Goal: Contribute content: Contribute content

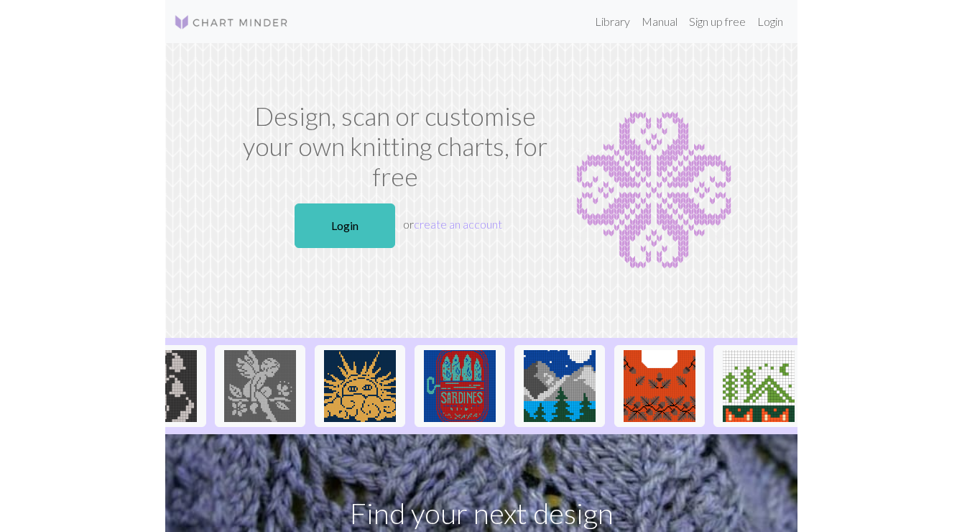
scroll to position [0, 853]
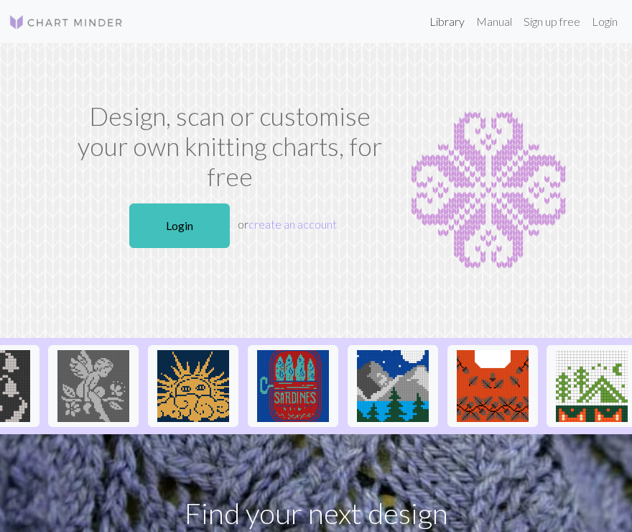
click at [437, 19] on link "Library" at bounding box center [447, 21] width 47 height 29
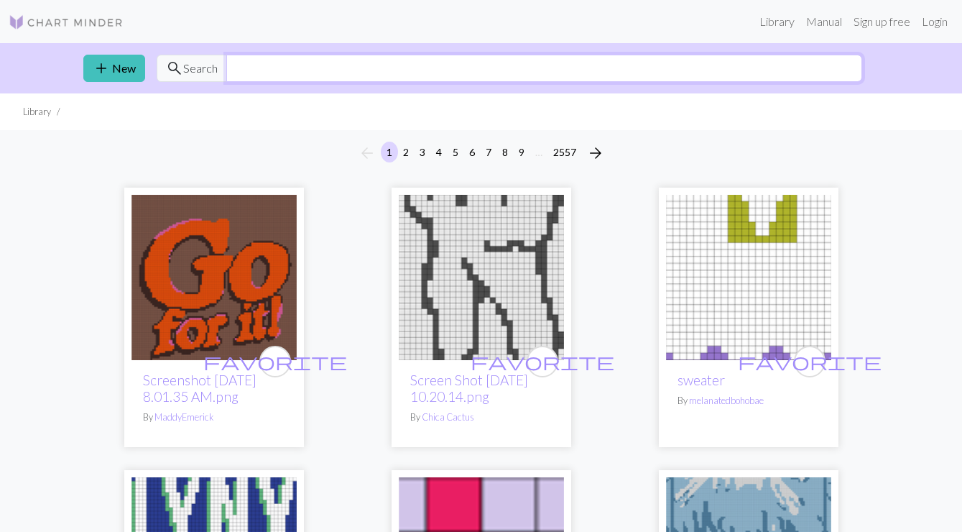
click at [468, 79] on input "text" at bounding box center [544, 68] width 636 height 27
type input "cat"
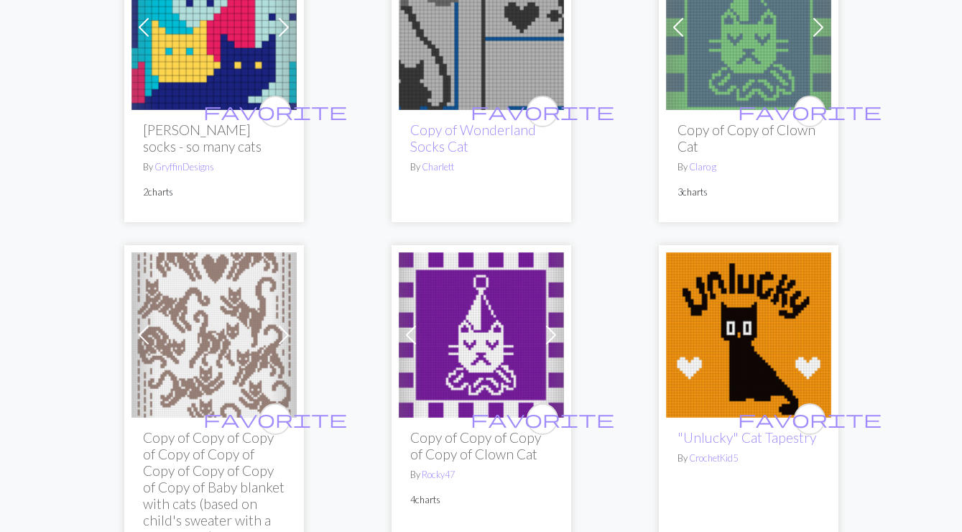
scroll to position [569, 0]
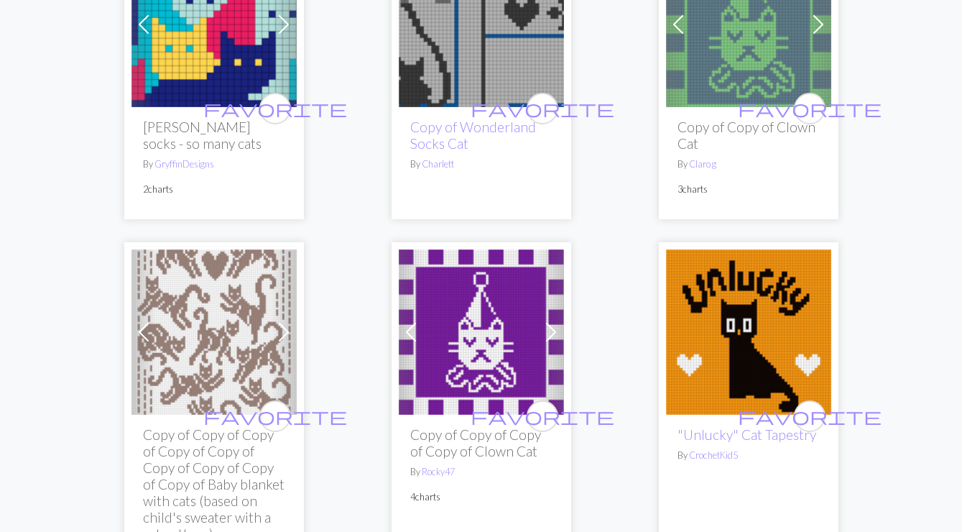
click at [631, 37] on img at bounding box center [748, 24] width 165 height 165
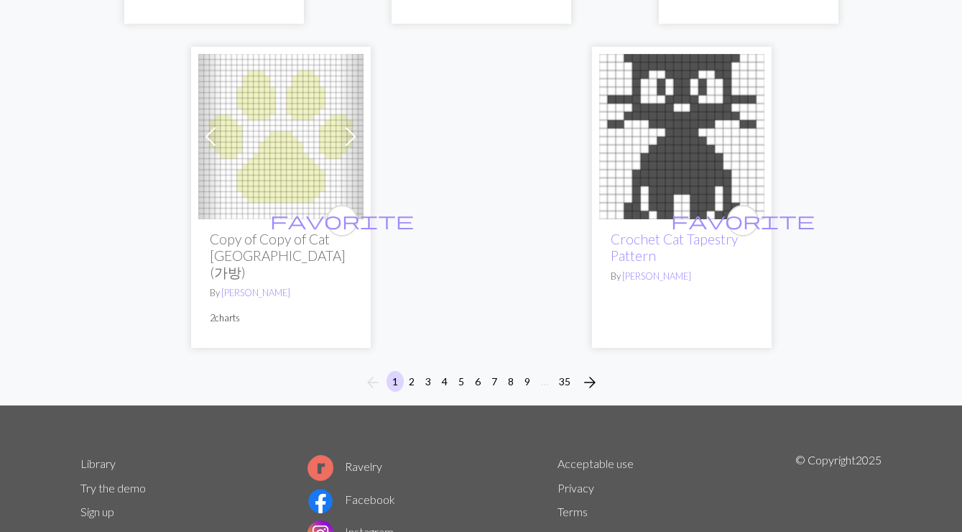
scroll to position [5142, 0]
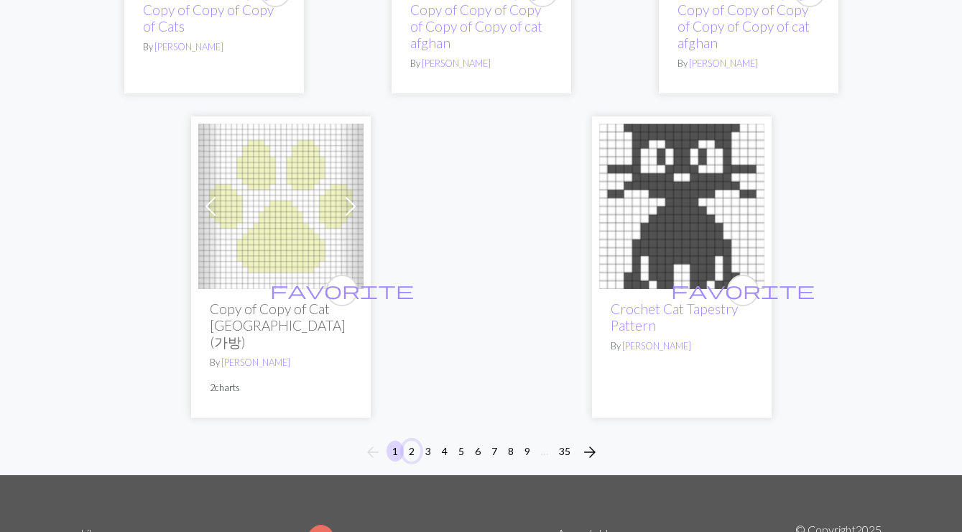
click at [414, 440] on button "2" at bounding box center [411, 450] width 17 height 21
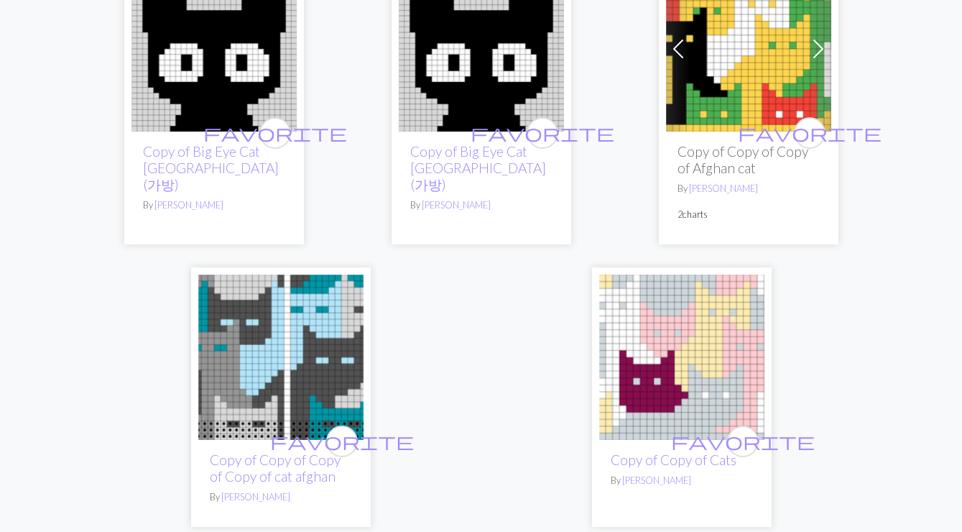
scroll to position [5412, 0]
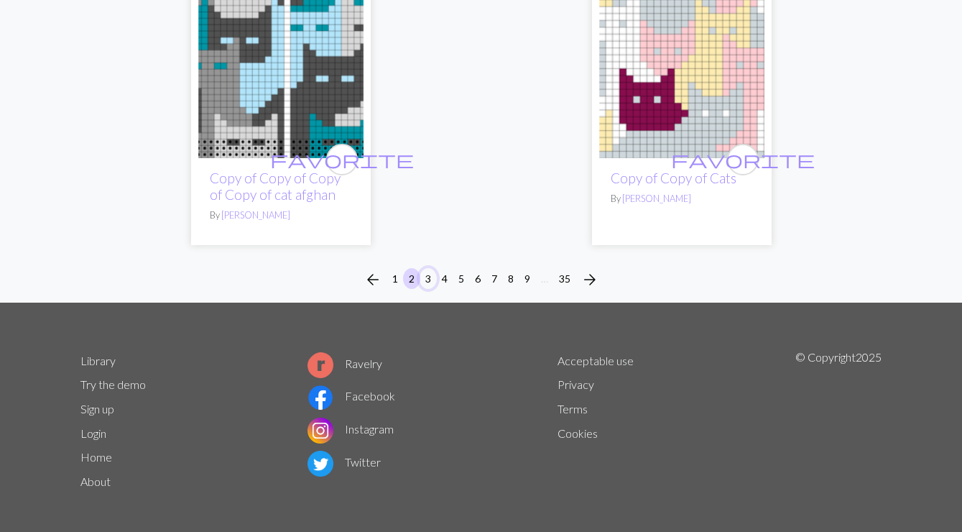
click at [427, 273] on button "3" at bounding box center [427, 278] width 17 height 21
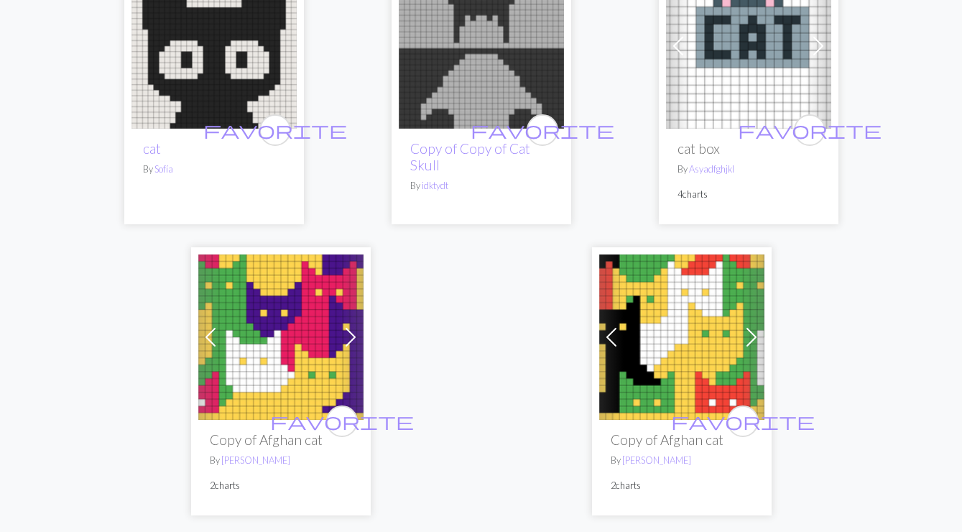
scroll to position [5088, 0]
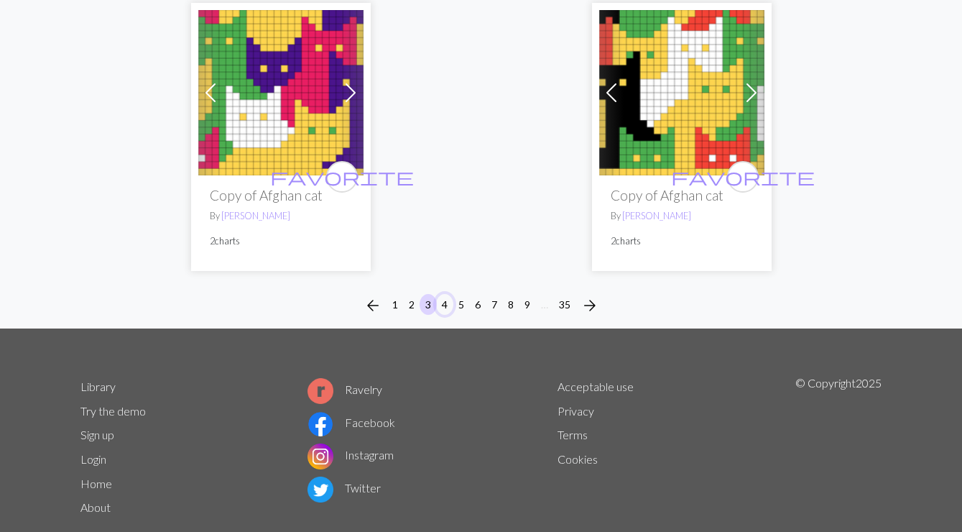
click at [440, 294] on button "4" at bounding box center [444, 304] width 17 height 21
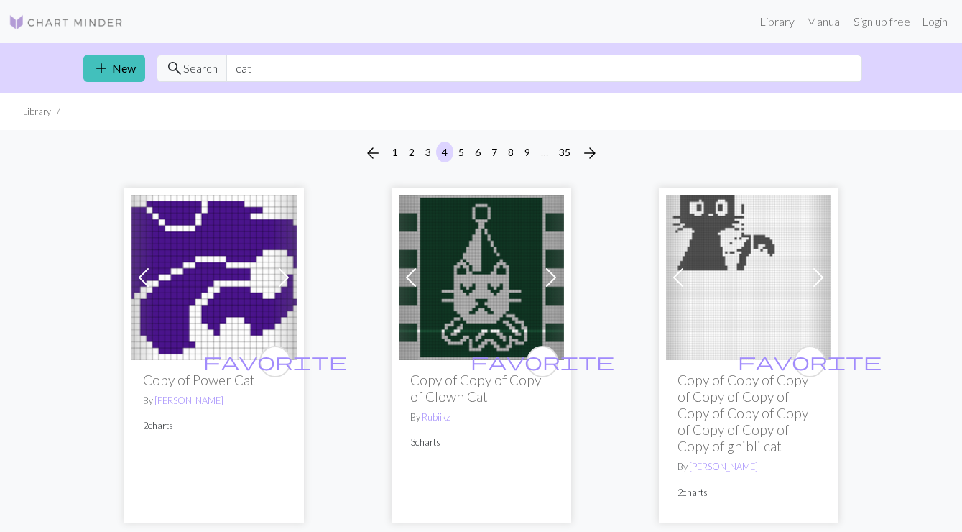
scroll to position [11, 0]
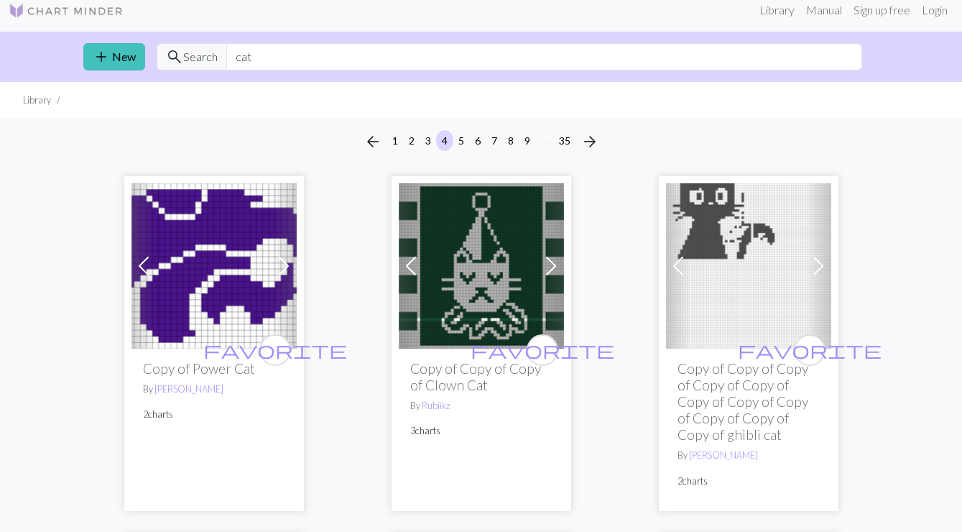
click at [466, 261] on img at bounding box center [481, 265] width 165 height 165
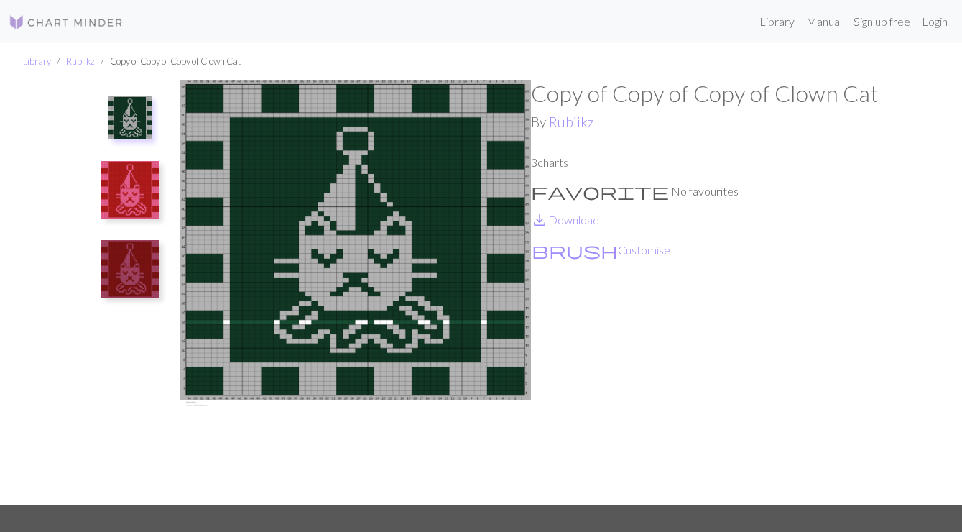
click at [384, 182] on img at bounding box center [355, 292] width 351 height 425
click at [396, 243] on img at bounding box center [355, 292] width 351 height 425
click at [631, 22] on link "Login" at bounding box center [934, 21] width 37 height 29
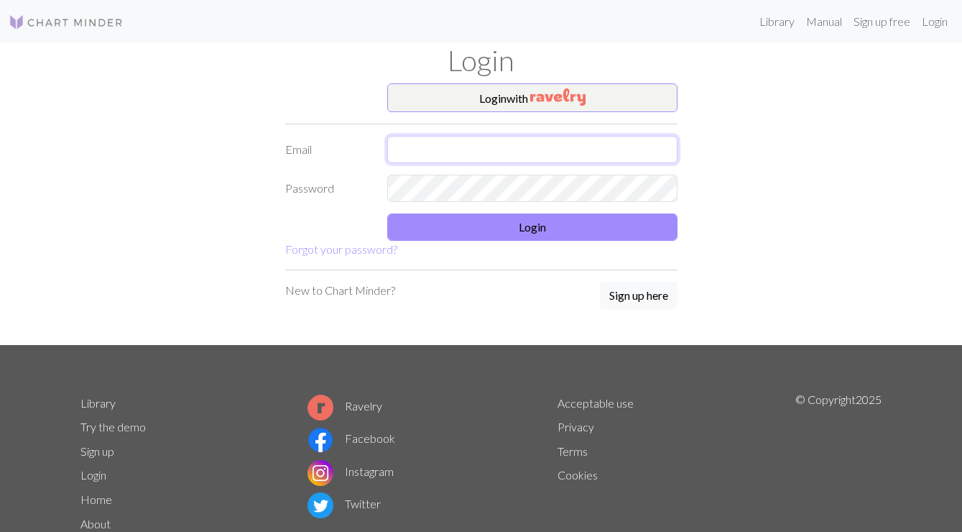
click at [472, 145] on input "text" at bounding box center [532, 149] width 290 height 27
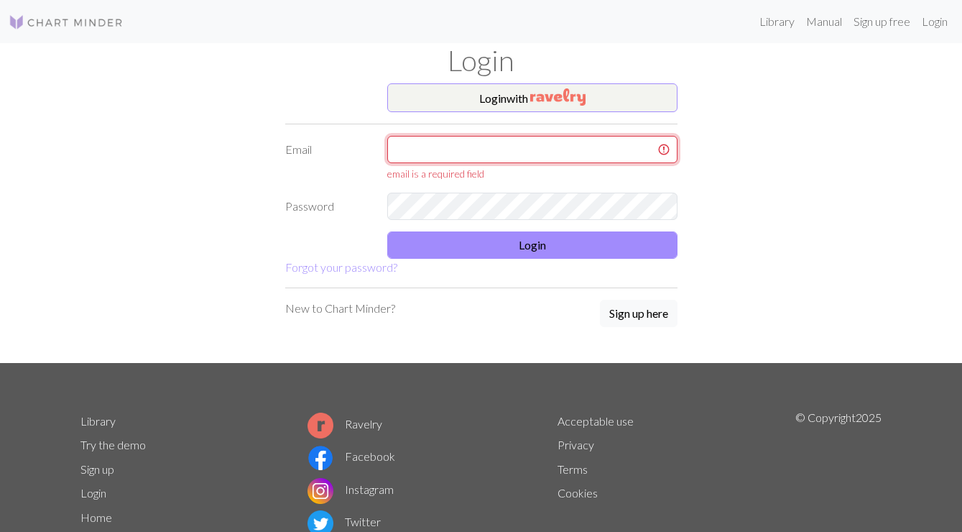
type input "[EMAIL_ADDRESS][DOMAIN_NAME]"
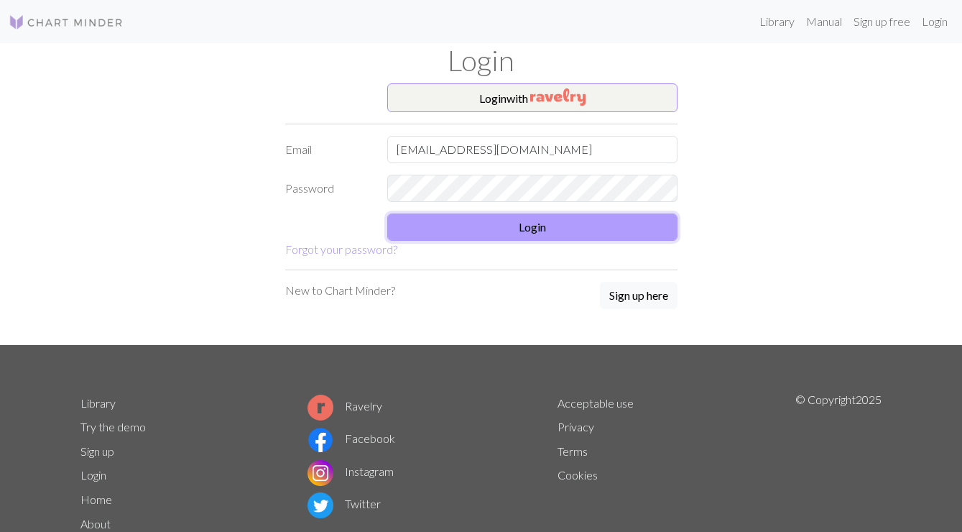
click at [547, 226] on button "Login" at bounding box center [532, 226] width 290 height 27
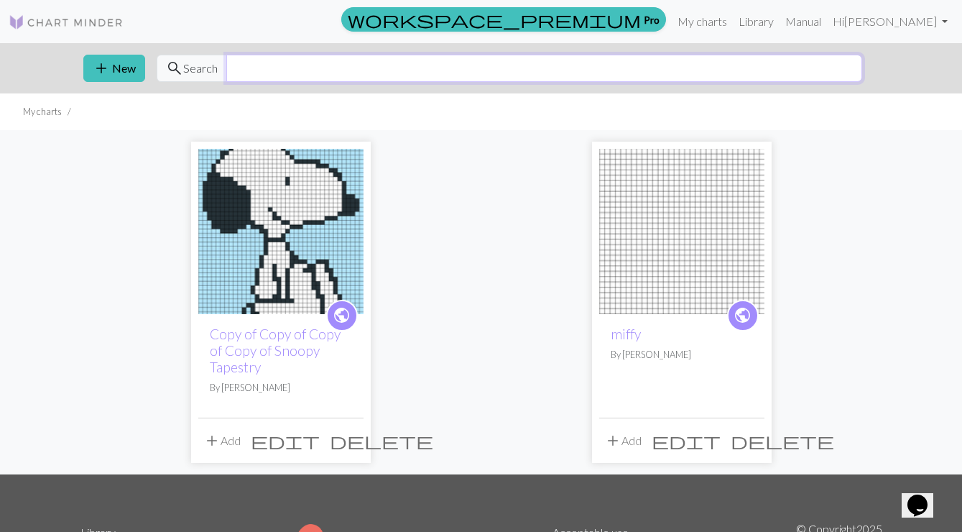
click at [321, 66] on input "text" at bounding box center [544, 68] width 636 height 27
type input "cat"
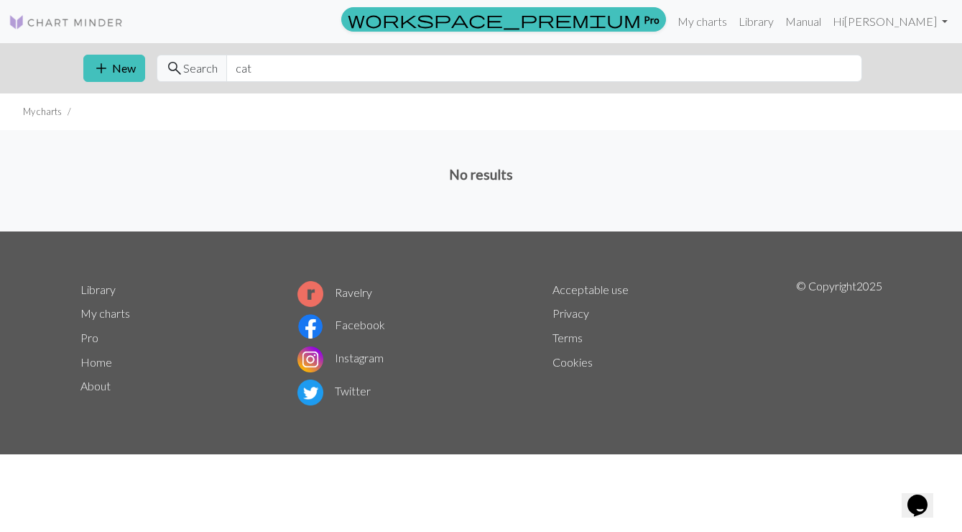
click at [88, 22] on img at bounding box center [66, 22] width 115 height 17
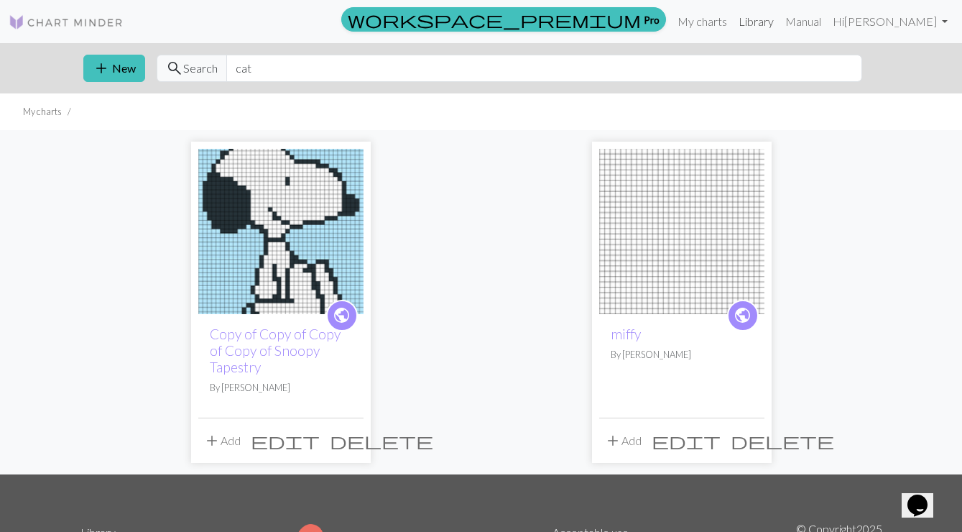
click at [631, 21] on link "Library" at bounding box center [756, 21] width 47 height 29
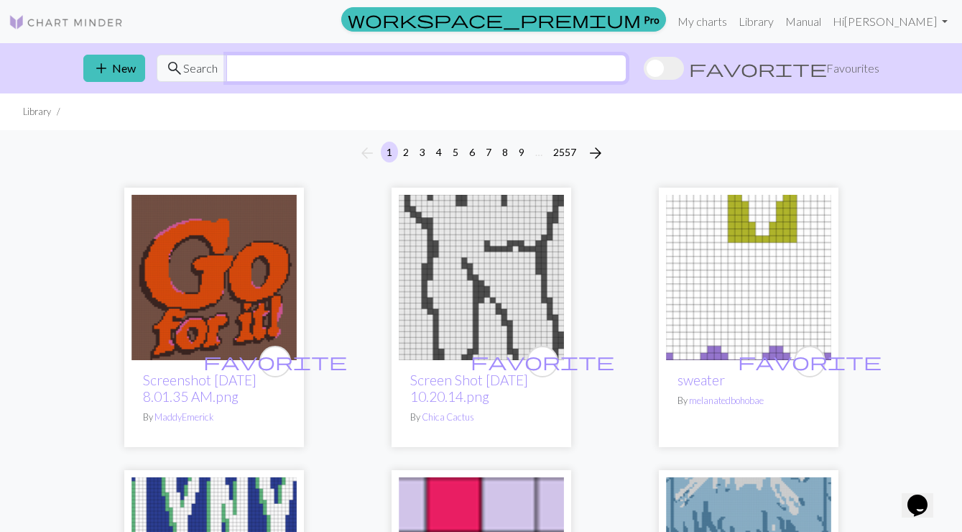
click at [496, 73] on input "text" at bounding box center [426, 68] width 400 height 27
type input "cat"
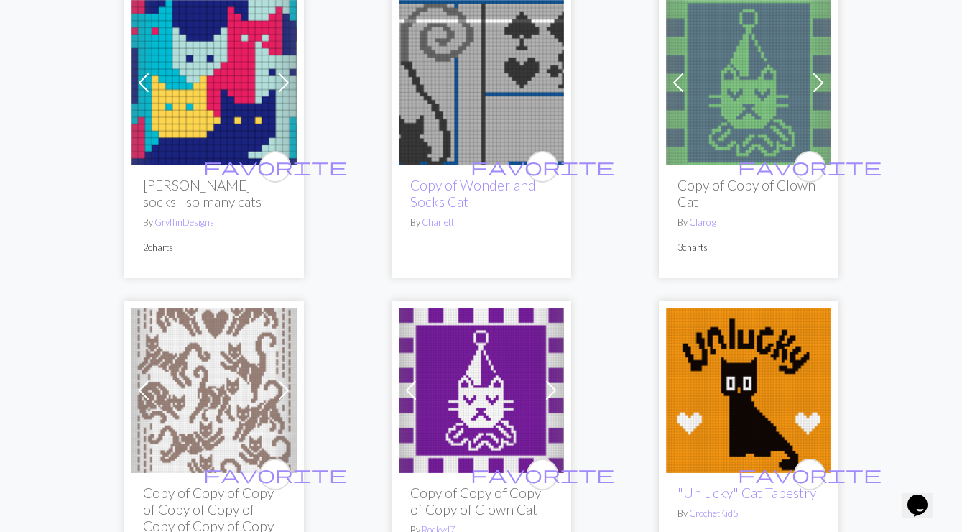
scroll to position [473, 0]
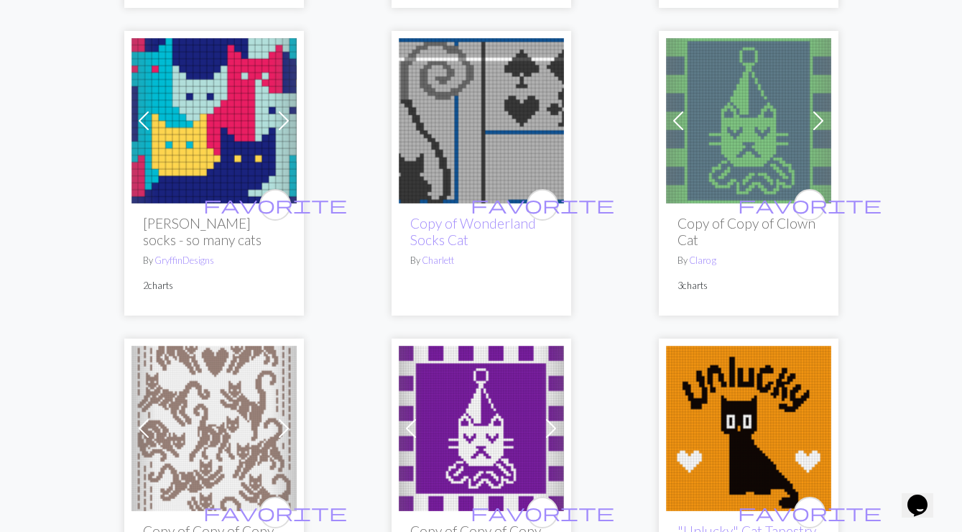
click at [493, 414] on img at bounding box center [481, 427] width 165 height 165
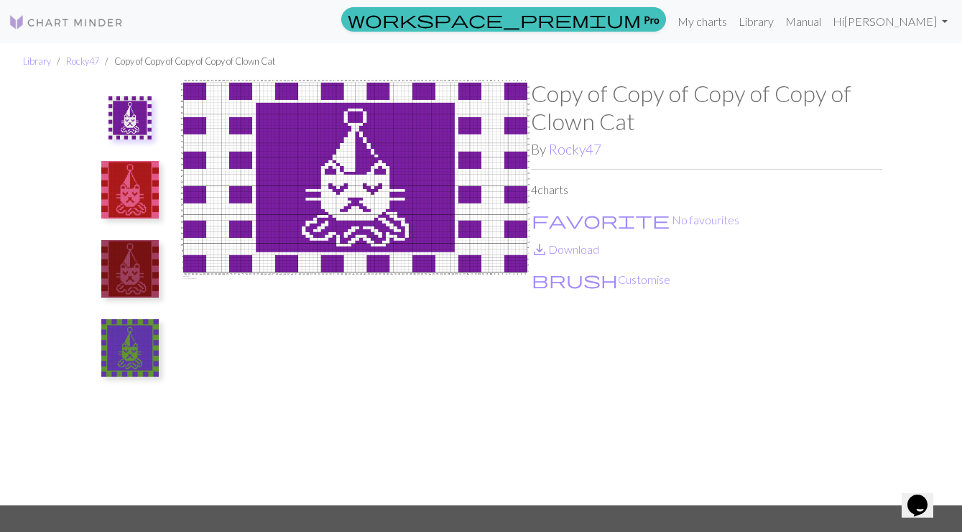
click at [407, 206] on img at bounding box center [355, 292] width 351 height 425
click at [563, 250] on link "save_alt Download" at bounding box center [565, 249] width 68 height 14
click at [396, 172] on img at bounding box center [355, 292] width 351 height 425
click at [571, 281] on button "brush Customise" at bounding box center [601, 279] width 140 height 19
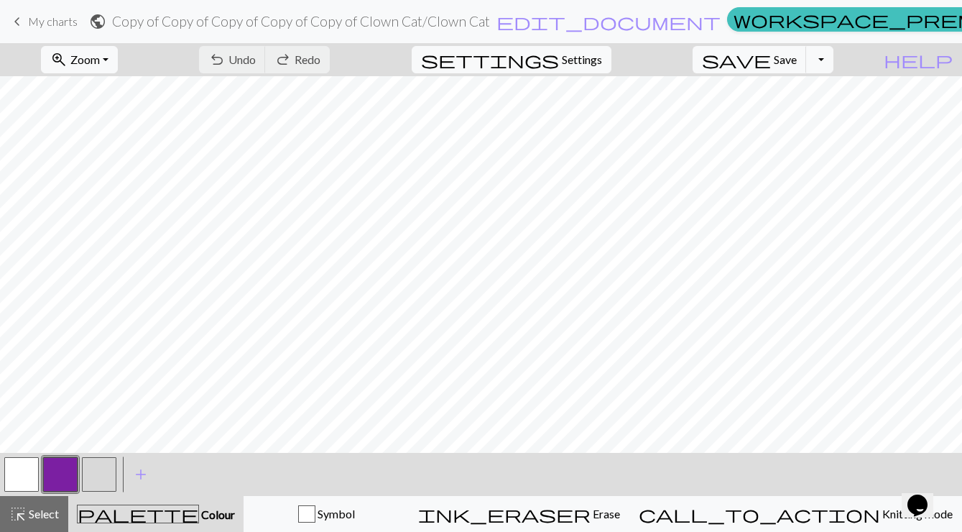
scroll to position [448, 246]
click at [100, 56] on span "Zoom" at bounding box center [84, 59] width 29 height 14
click at [121, 191] on button "100%" at bounding box center [98, 195] width 113 height 23
click at [100, 64] on span "Zoom" at bounding box center [84, 59] width 29 height 14
click at [130, 170] on button "50%" at bounding box center [98, 172] width 113 height 23
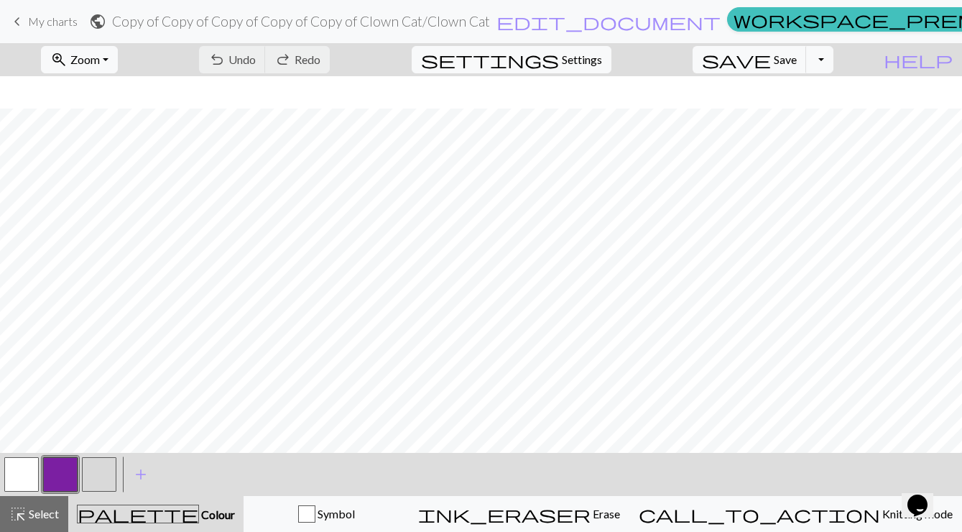
scroll to position [148, 0]
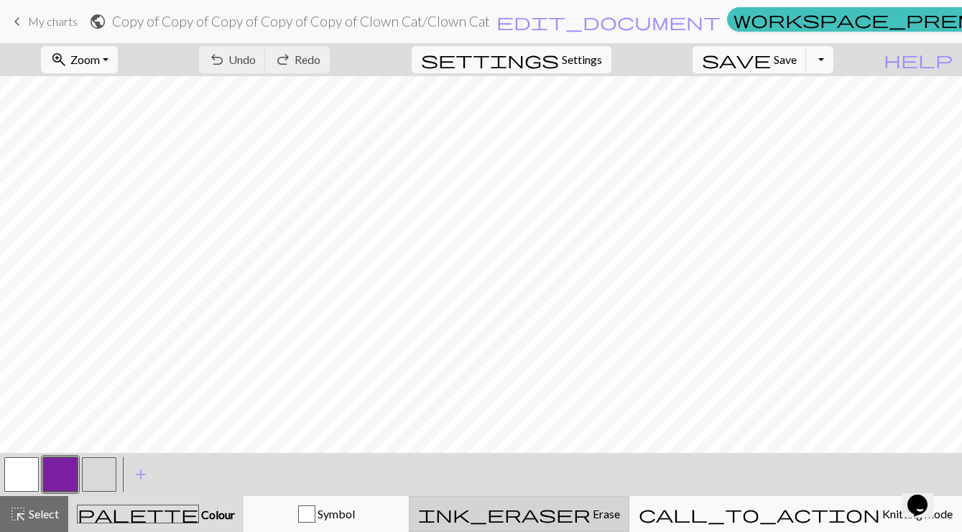
click at [569, 500] on button "ink_eraser Erase Erase" at bounding box center [519, 514] width 221 height 36
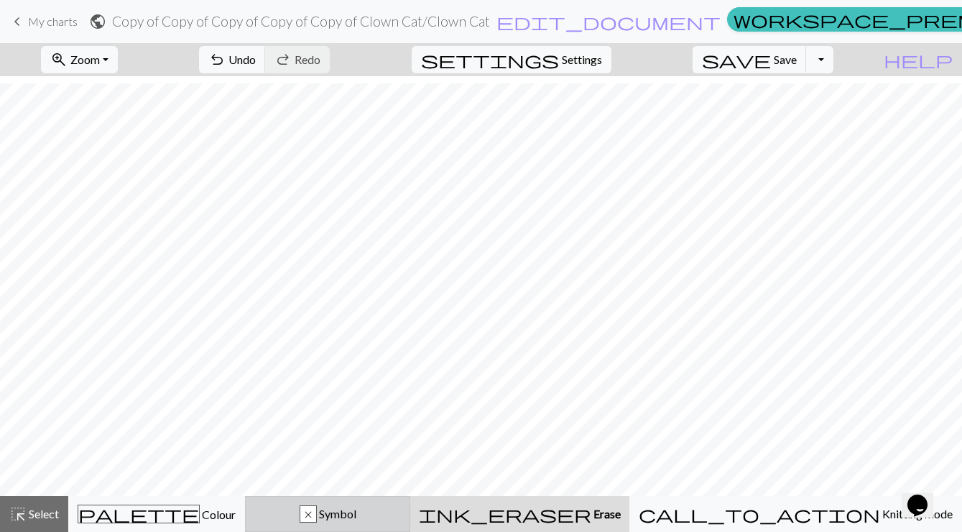
scroll to position [101, 0]
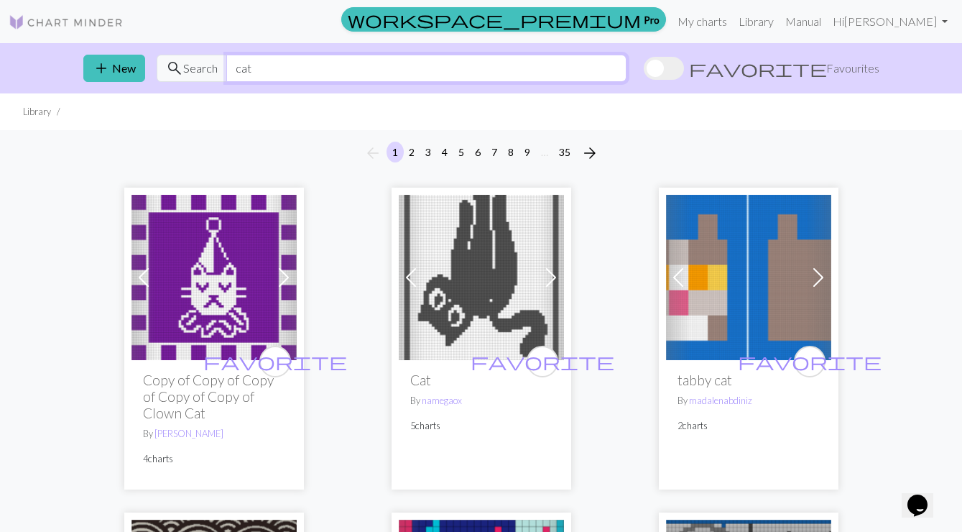
click at [265, 67] on input "cat" at bounding box center [426, 68] width 400 height 27
click at [268, 70] on input "choco cat" at bounding box center [426, 68] width 400 height 27
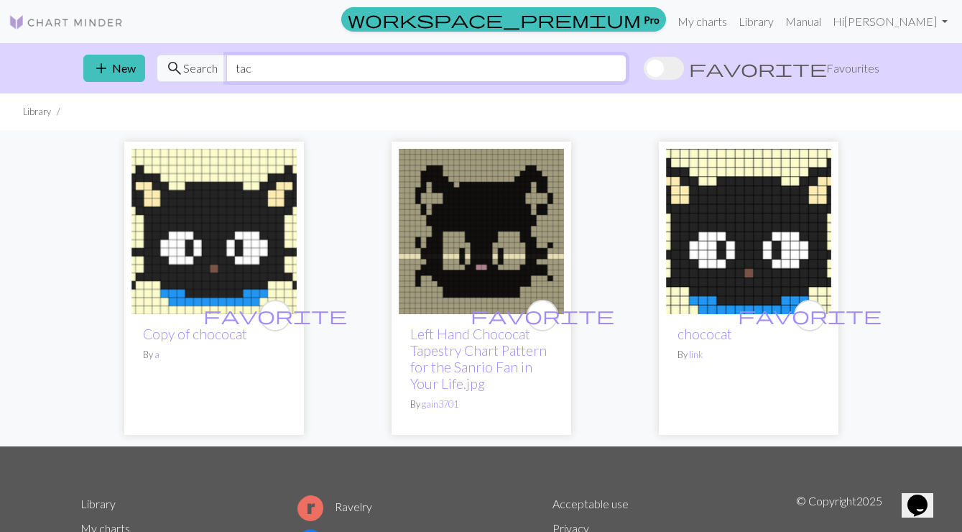
drag, startPoint x: 325, startPoint y: 65, endPoint x: 194, endPoint y: 74, distance: 131.7
click at [194, 74] on div "search Search tac" at bounding box center [392, 68] width 470 height 27
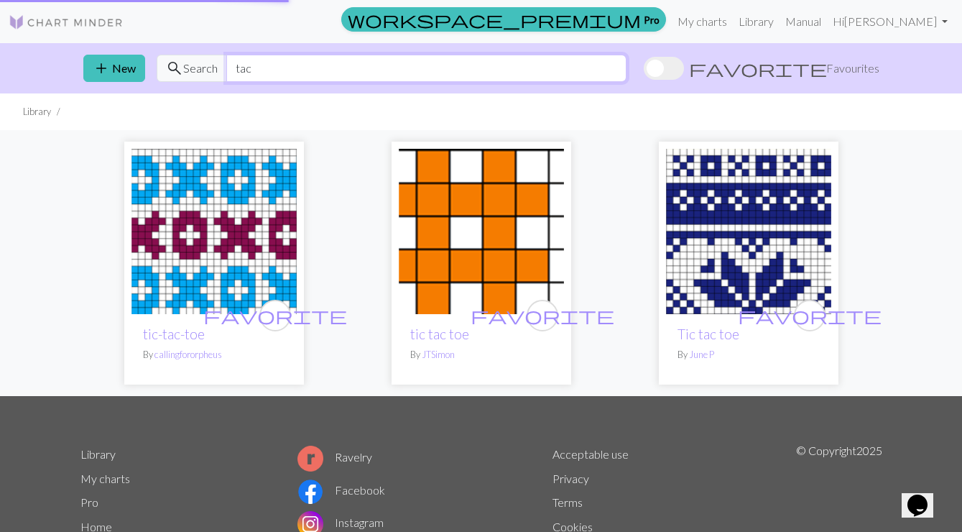
click at [270, 70] on input "tac" at bounding box center [426, 68] width 400 height 27
type input "cat"
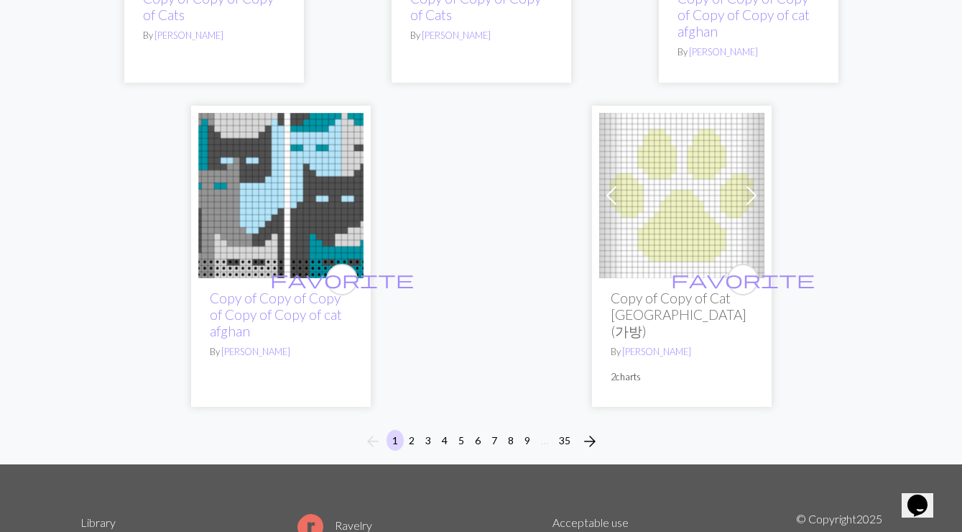
scroll to position [5150, 0]
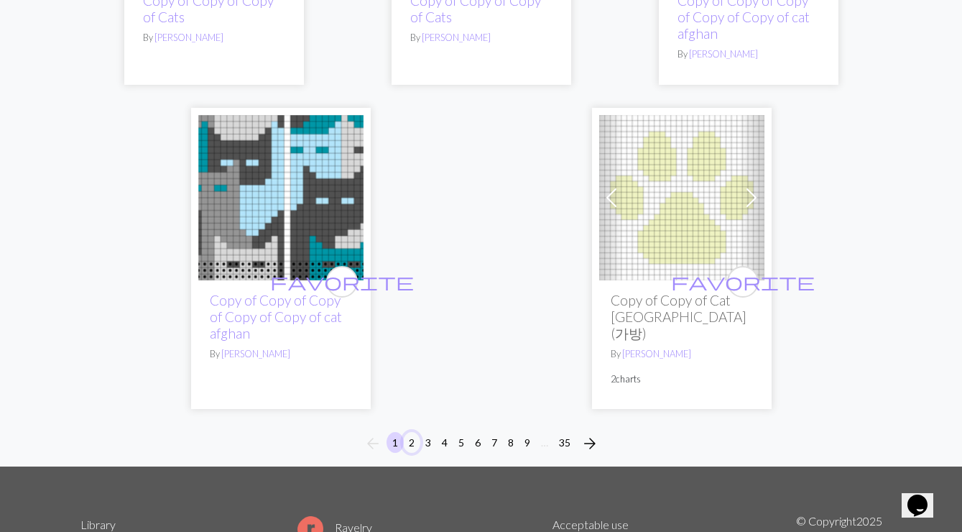
click at [406, 432] on button "2" at bounding box center [411, 442] width 17 height 21
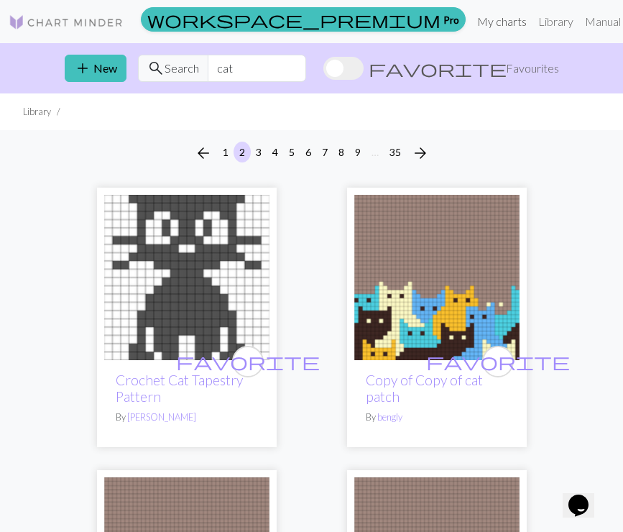
click at [471, 24] on link "My charts" at bounding box center [501, 21] width 61 height 29
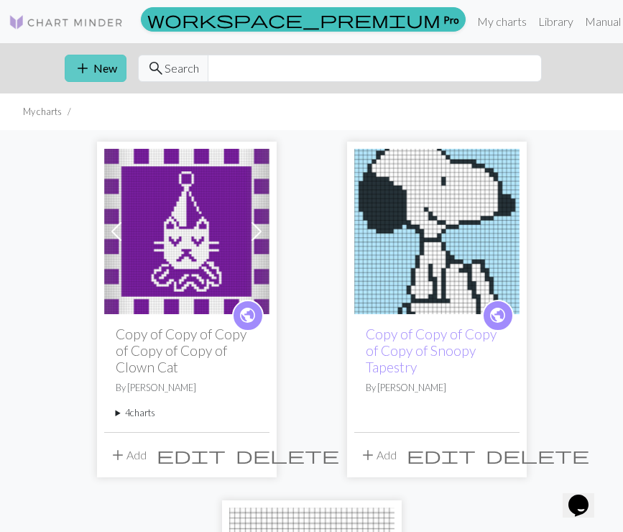
click at [103, 55] on button "add New" at bounding box center [96, 68] width 62 height 27
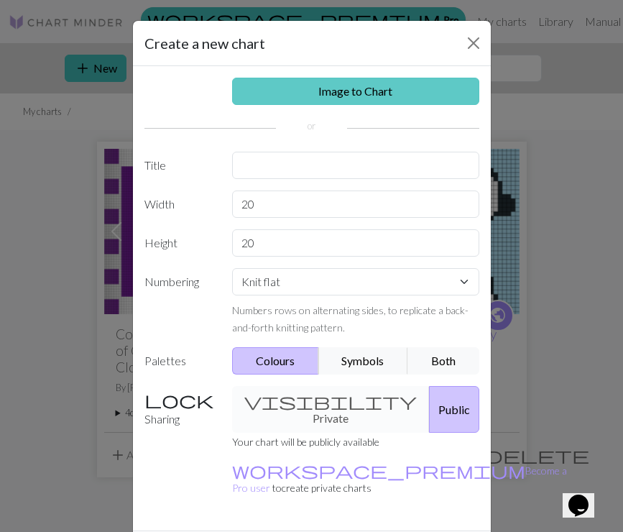
click at [336, 84] on link "Image to Chart" at bounding box center [355, 91] width 247 height 27
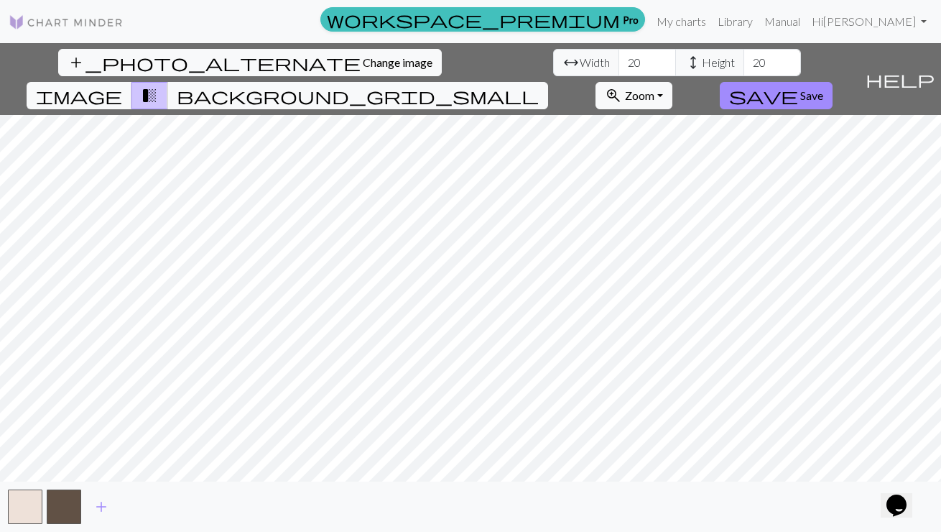
click at [631, 481] on div "add_photo_alternate Change image arrow_range Width 20 height Height 20 image tr…" at bounding box center [470, 287] width 941 height 488
click at [618, 56] on input "21" at bounding box center [646, 62] width 57 height 27
click at [618, 67] on input "20" at bounding box center [646, 62] width 57 height 27
click at [618, 67] on input "19" at bounding box center [646, 62] width 57 height 27
click at [618, 67] on input "18" at bounding box center [646, 62] width 57 height 27
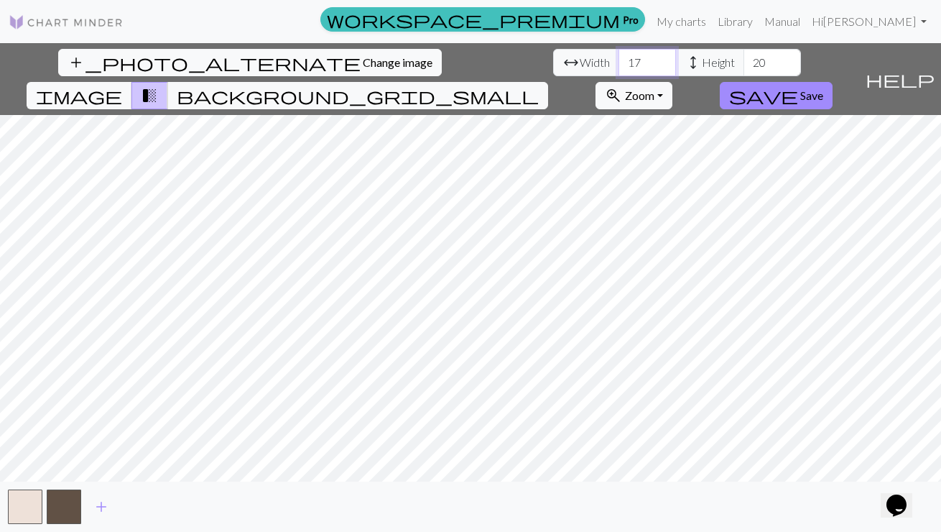
click at [618, 67] on input "17" at bounding box center [646, 62] width 57 height 27
click at [618, 67] on input "16" at bounding box center [646, 62] width 57 height 27
type input "15"
click at [618, 67] on input "15" at bounding box center [646, 62] width 57 height 27
click at [631, 68] on input "19" at bounding box center [771, 62] width 57 height 27
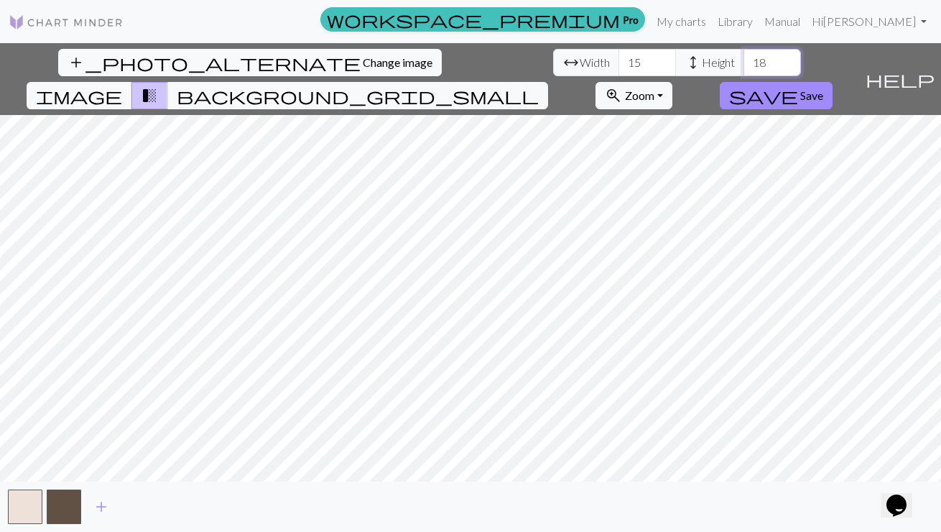
click at [631, 68] on input "18" at bounding box center [771, 62] width 57 height 27
click at [631, 68] on input "17" at bounding box center [771, 62] width 57 height 27
click at [631, 68] on input "16" at bounding box center [771, 62] width 57 height 27
type input "15"
click at [631, 68] on input "15" at bounding box center [771, 62] width 57 height 27
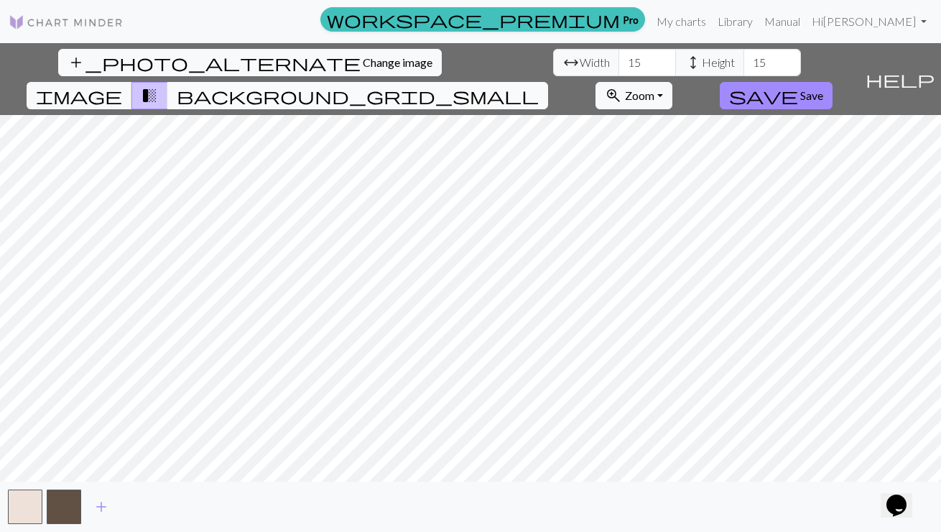
click at [539, 85] on span "background_grid_small" at bounding box center [358, 95] width 362 height 20
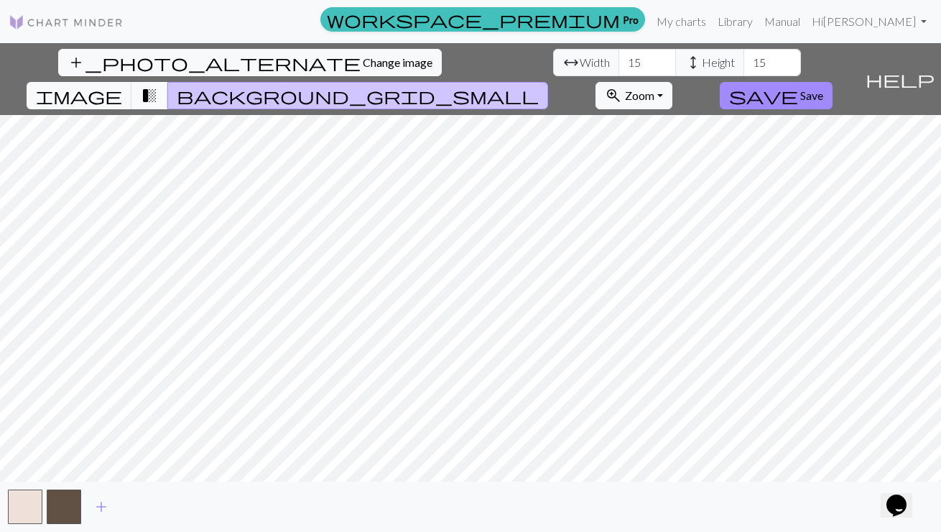
click at [158, 85] on span "transition_fade" at bounding box center [149, 95] width 17 height 20
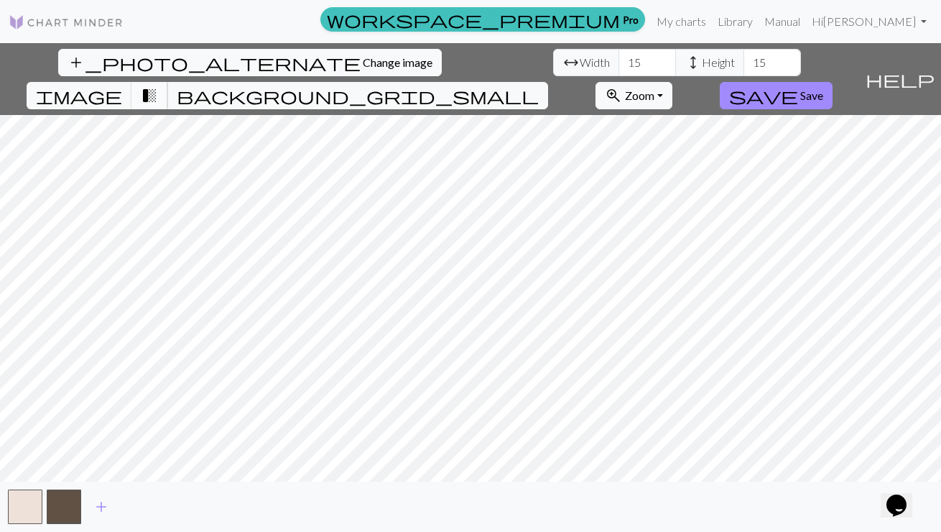
click at [158, 85] on span "transition_fade" at bounding box center [149, 95] width 17 height 20
click at [539, 85] on span "background_grid_small" at bounding box center [358, 95] width 362 height 20
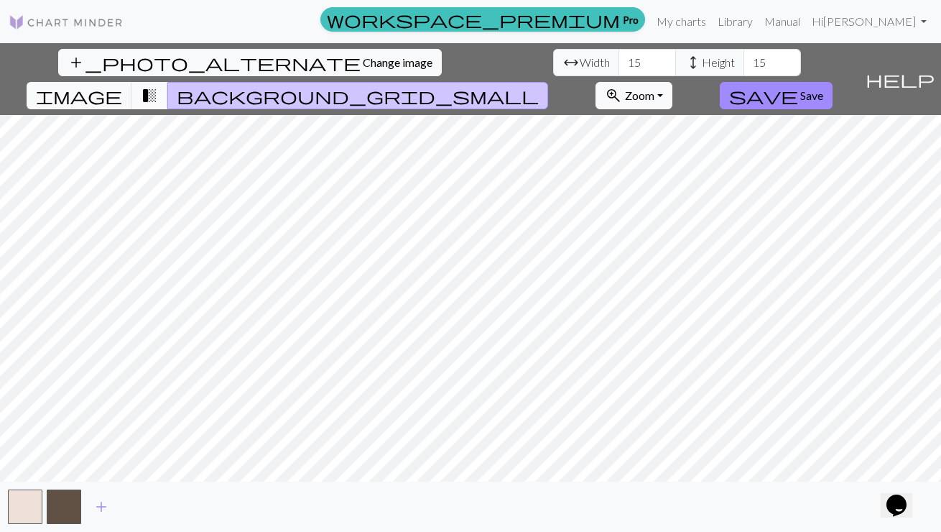
click at [158, 85] on span "transition_fade" at bounding box center [149, 95] width 17 height 20
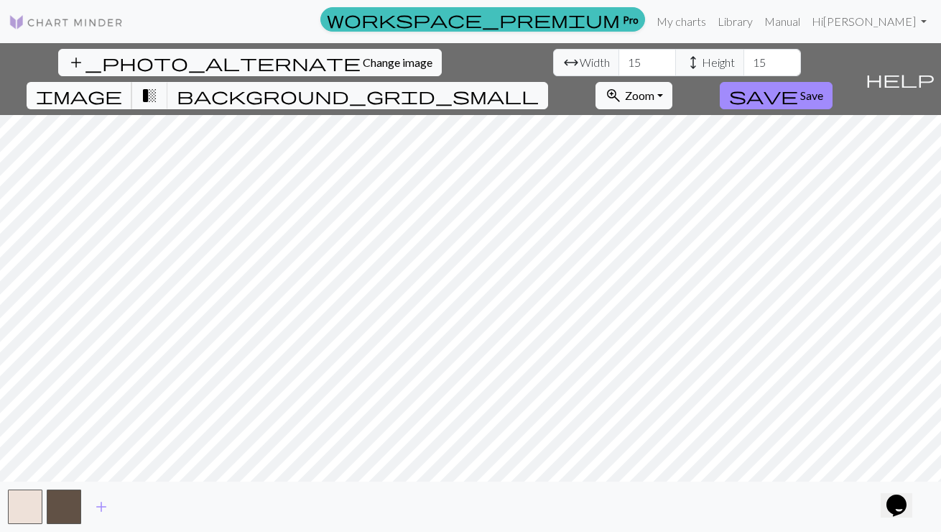
click at [132, 82] on button "image" at bounding box center [80, 95] width 106 height 27
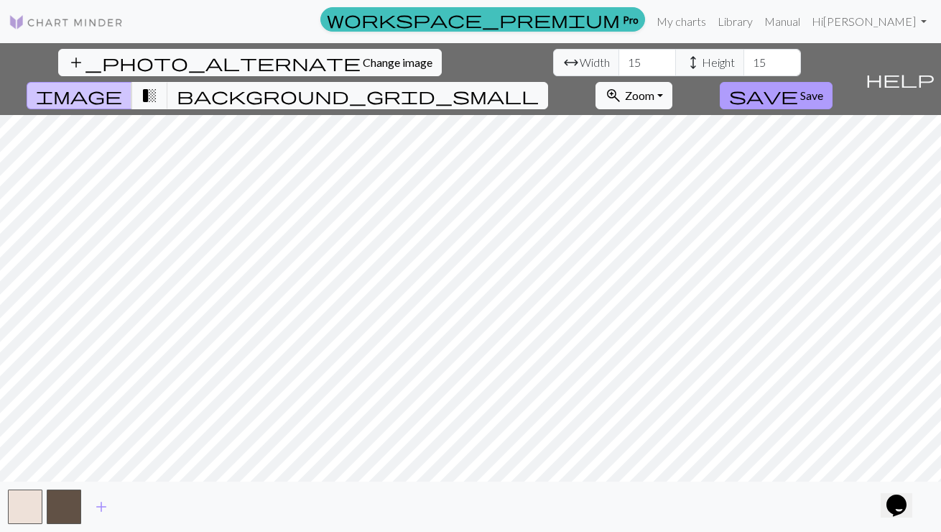
click at [631, 82] on button "save Save" at bounding box center [776, 95] width 113 height 27
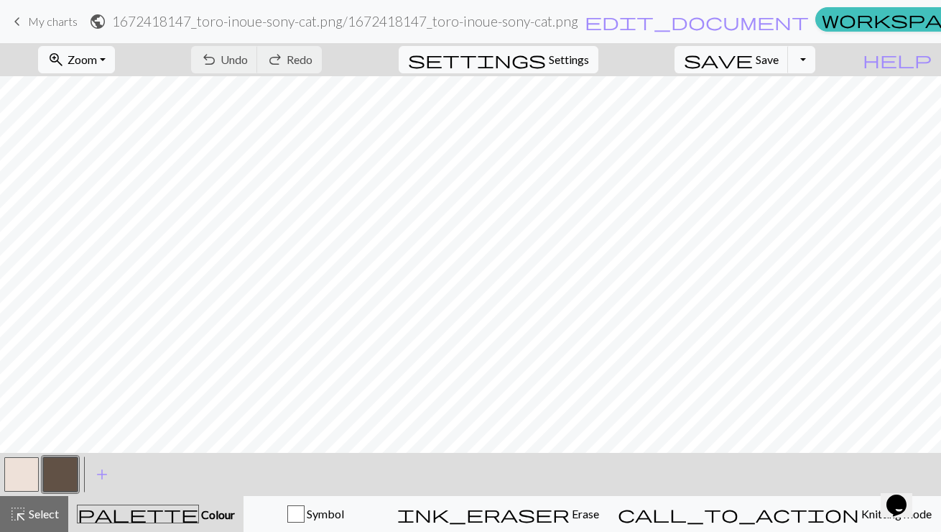
click at [64, 465] on button "button" at bounding box center [60, 474] width 34 height 34
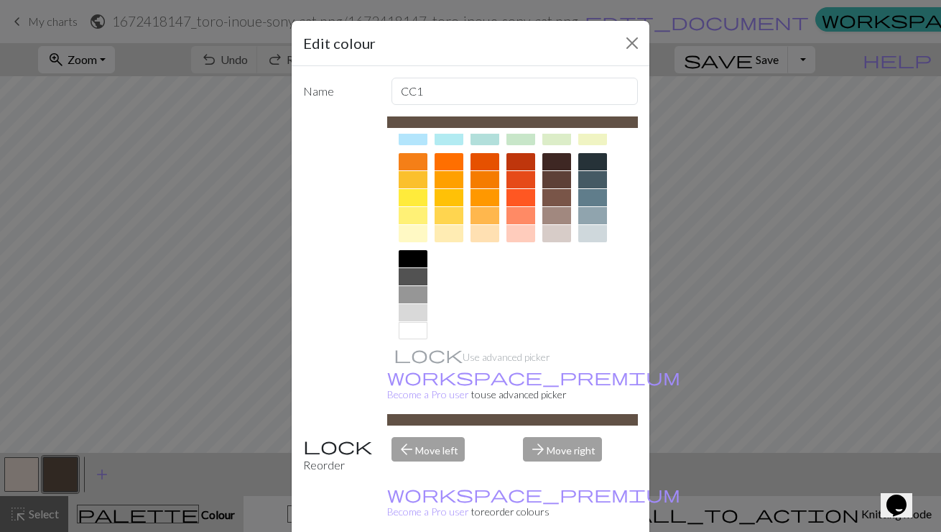
scroll to position [200, 0]
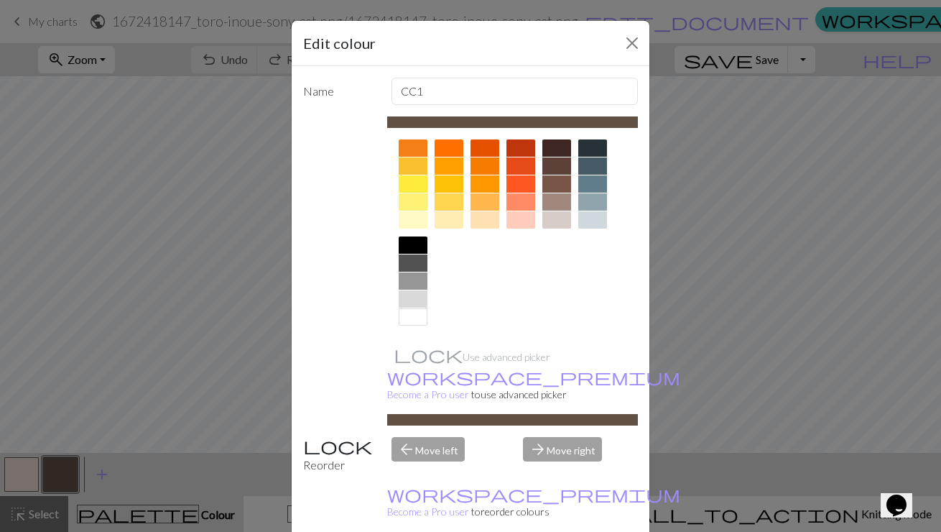
click at [414, 239] on div at bounding box center [413, 244] width 29 height 17
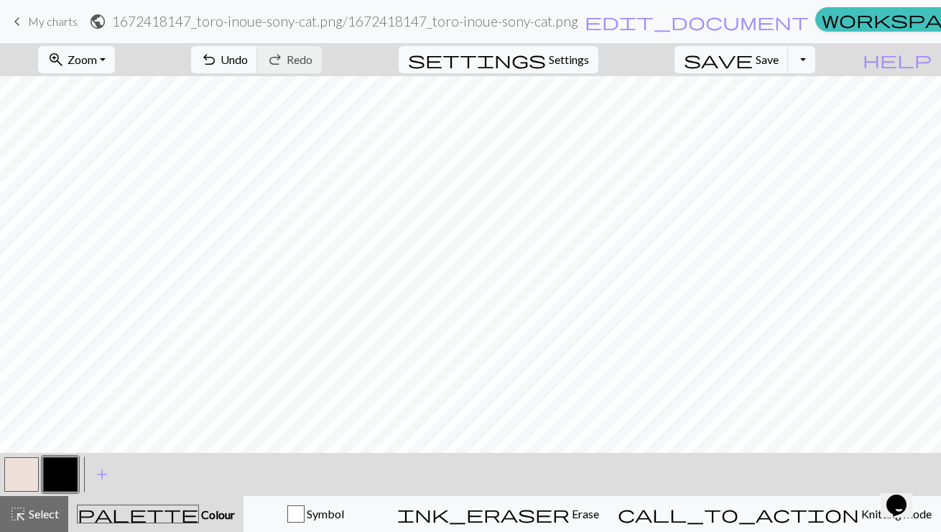
click at [13, 465] on button "button" at bounding box center [21, 474] width 34 height 34
click at [15, 479] on button "button" at bounding box center [21, 474] width 34 height 34
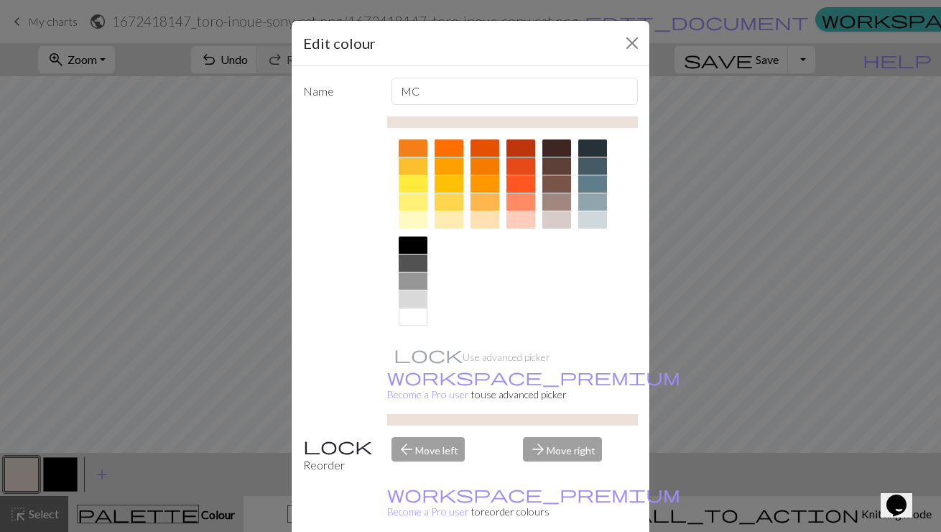
click at [414, 310] on div at bounding box center [413, 316] width 29 height 17
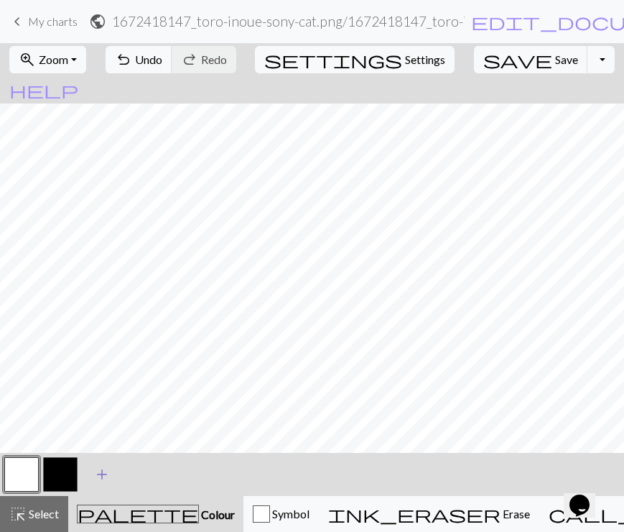
click at [96, 476] on span "add" at bounding box center [101, 474] width 17 height 20
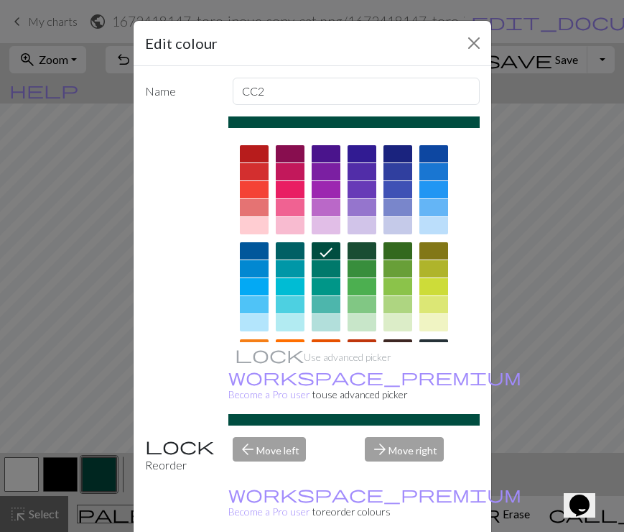
click at [294, 209] on div at bounding box center [290, 207] width 29 height 17
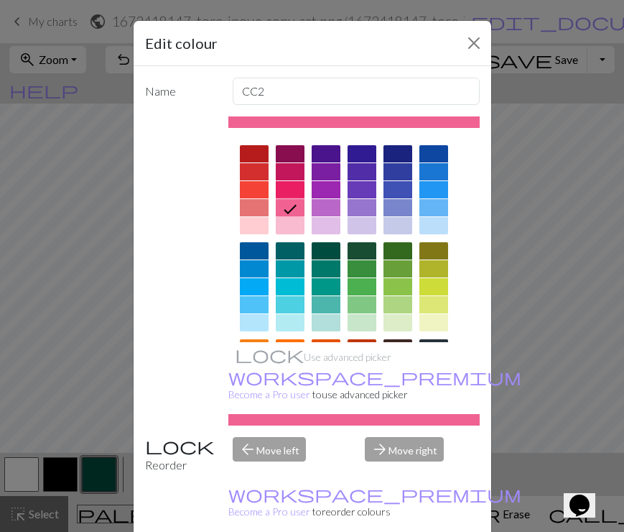
click at [294, 222] on div at bounding box center [290, 225] width 29 height 17
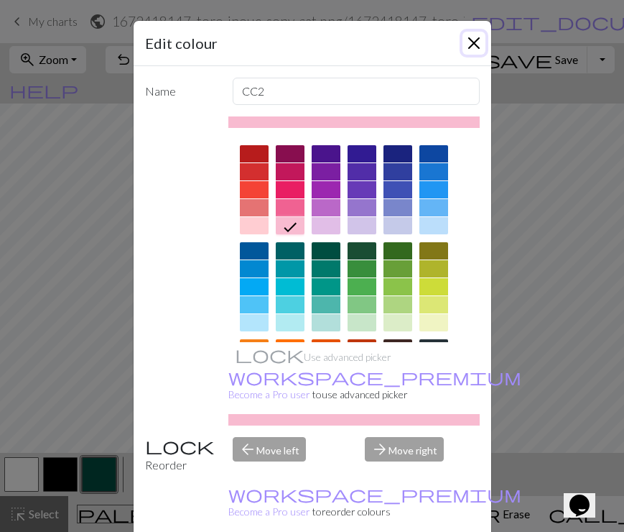
click at [474, 52] on button "Close" at bounding box center [474, 43] width 23 height 23
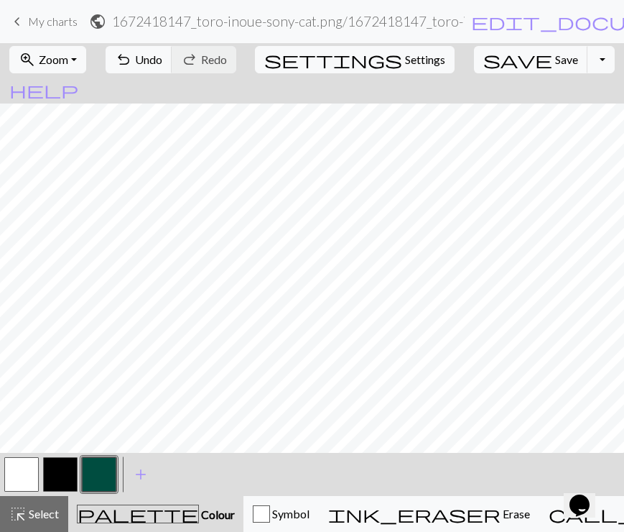
click at [96, 481] on button "button" at bounding box center [99, 474] width 34 height 34
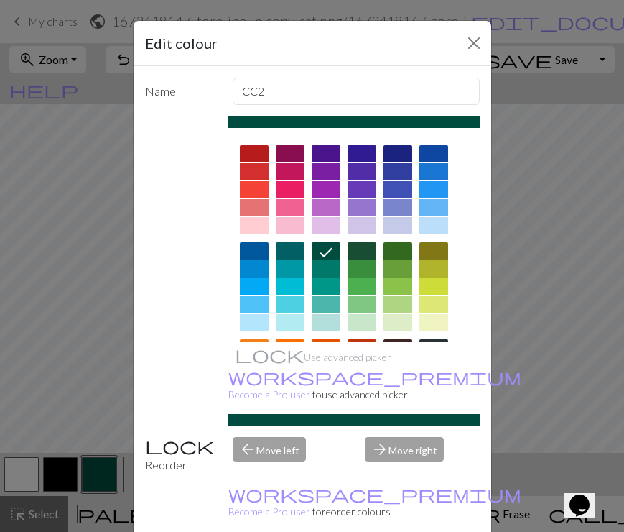
click at [287, 203] on div at bounding box center [290, 207] width 29 height 17
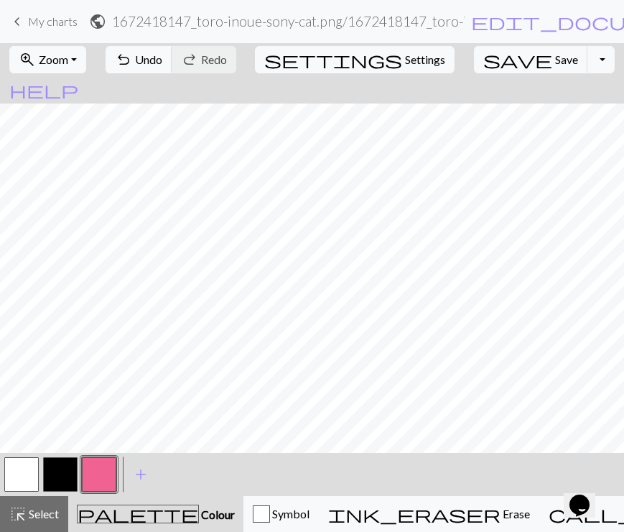
click at [103, 471] on button "button" at bounding box center [99, 474] width 34 height 34
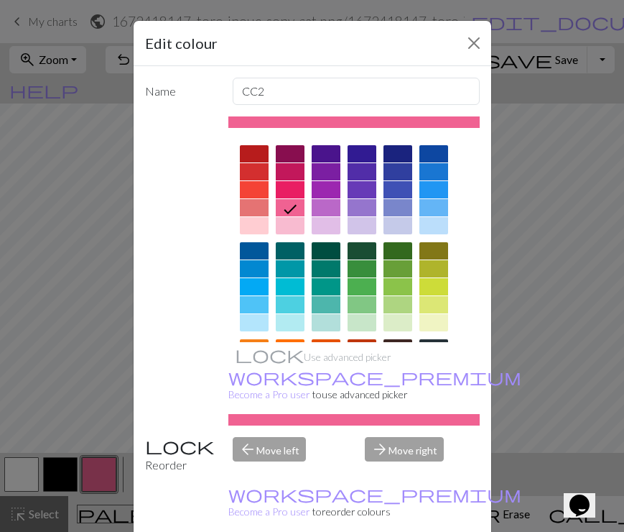
click at [292, 226] on div at bounding box center [290, 225] width 29 height 17
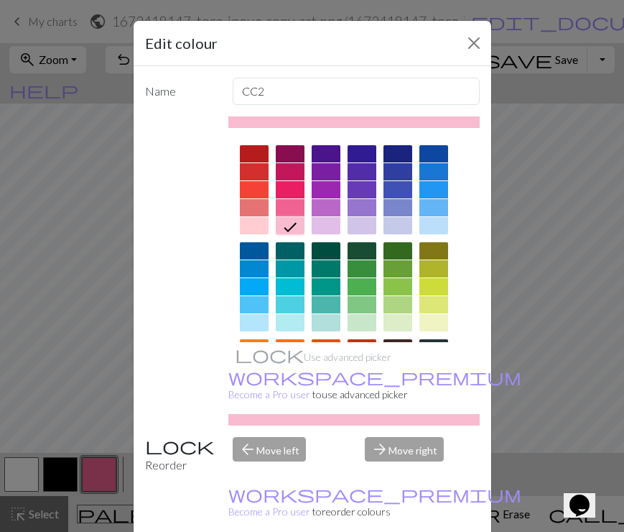
click at [253, 229] on div at bounding box center [254, 225] width 29 height 17
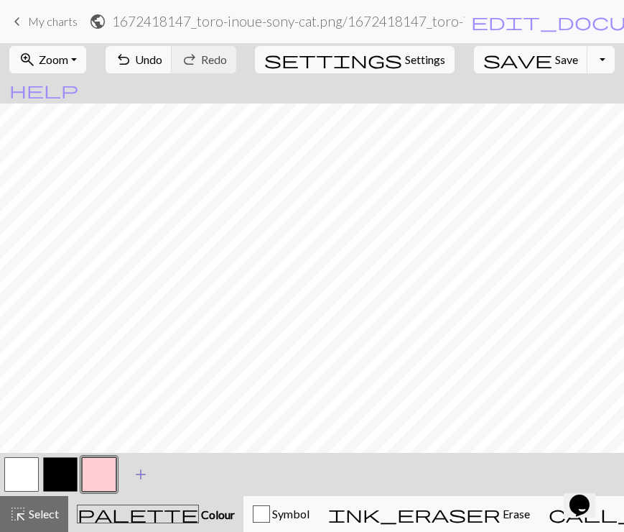
click at [139, 478] on span "add" at bounding box center [140, 474] width 17 height 20
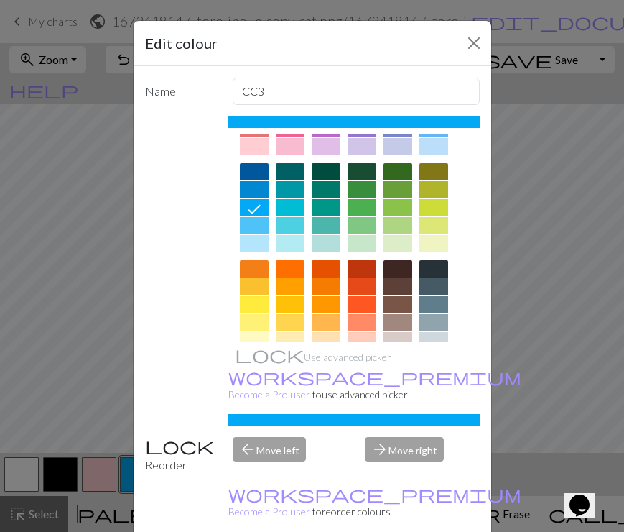
scroll to position [111, 0]
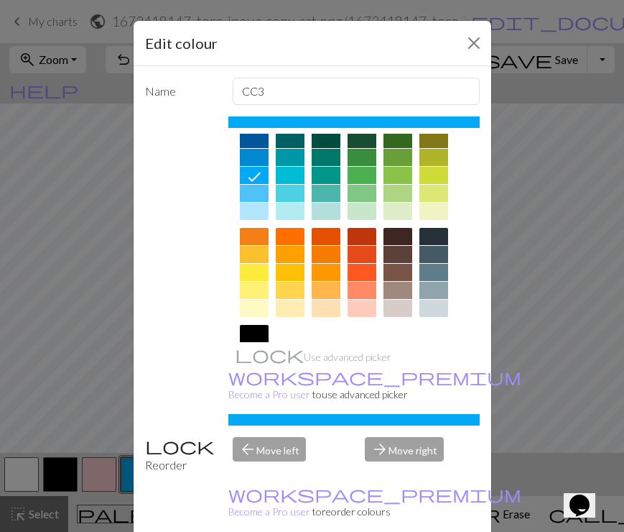
click at [361, 305] on div at bounding box center [362, 308] width 29 height 17
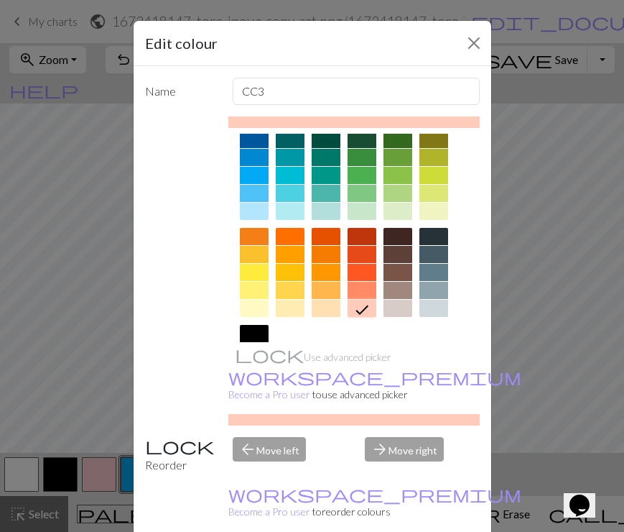
click at [332, 307] on div at bounding box center [326, 308] width 29 height 17
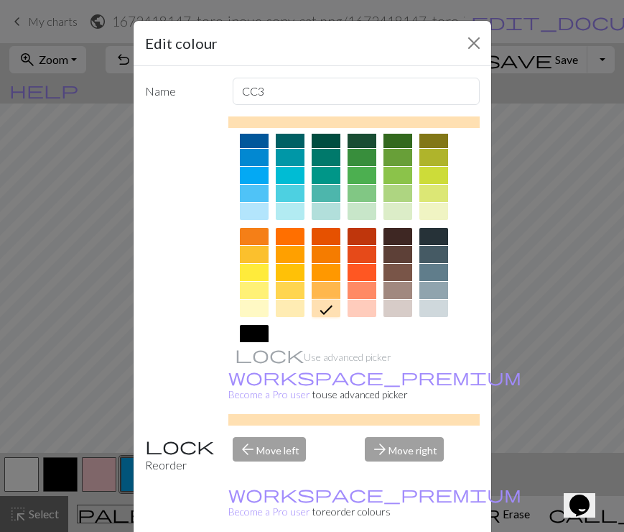
click at [532, 168] on div "Edit colour Name CC3 Use advanced picker workspace_premium Become a Pro user to…" at bounding box center [312, 266] width 624 height 532
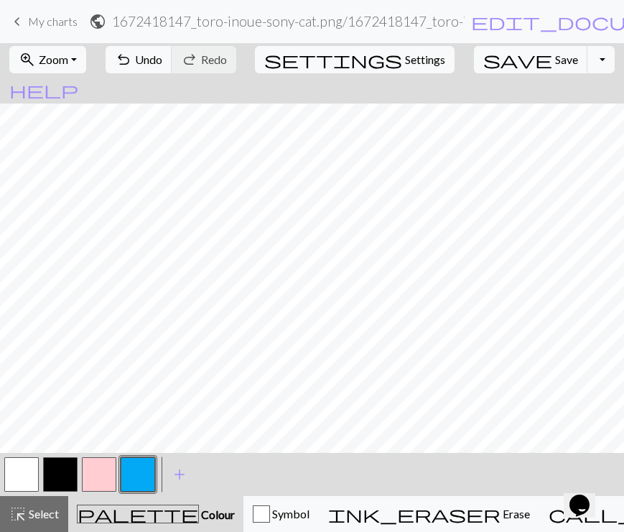
click at [148, 471] on button "button" at bounding box center [138, 474] width 34 height 34
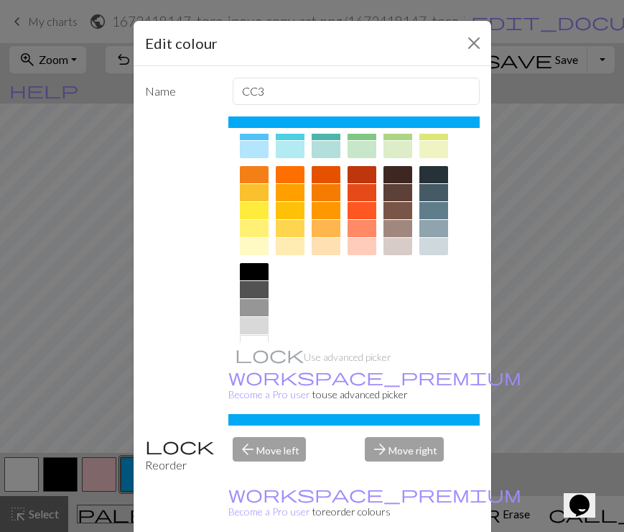
scroll to position [182, 0]
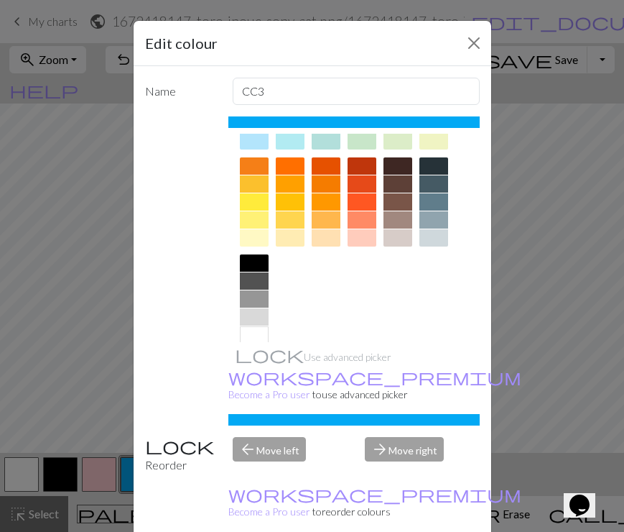
click at [323, 241] on div at bounding box center [326, 237] width 29 height 17
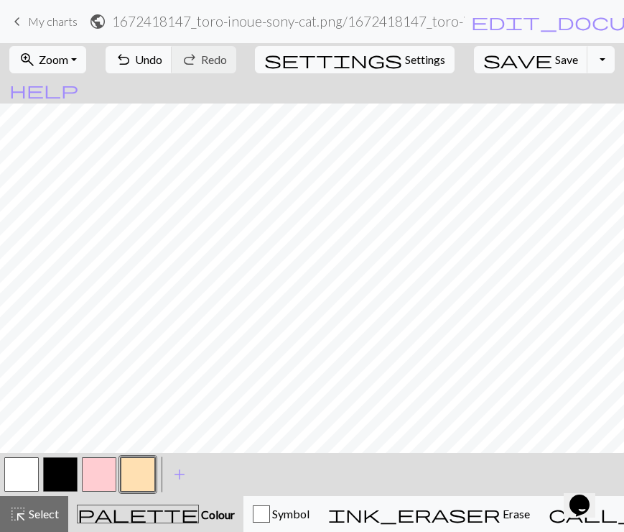
click at [128, 471] on button "button" at bounding box center [138, 474] width 34 height 34
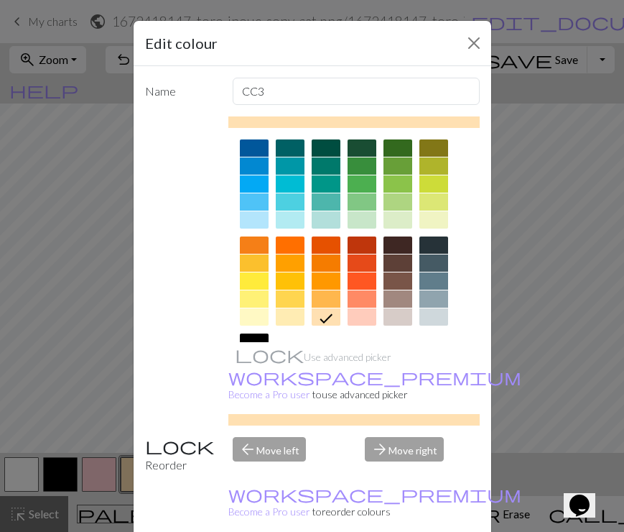
scroll to position [106, 0]
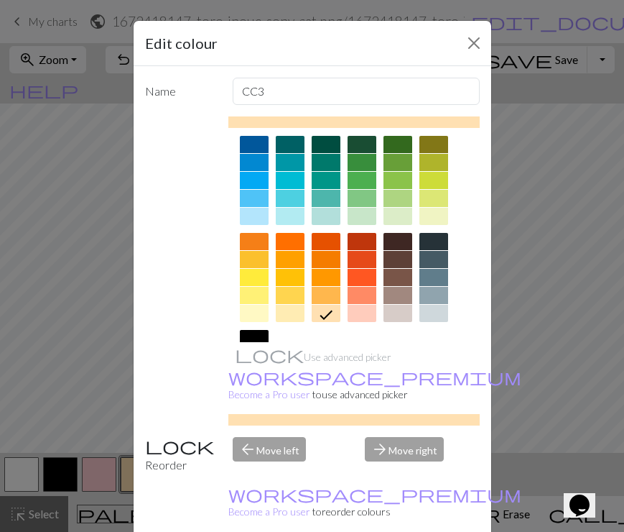
click at [366, 318] on div at bounding box center [362, 313] width 29 height 17
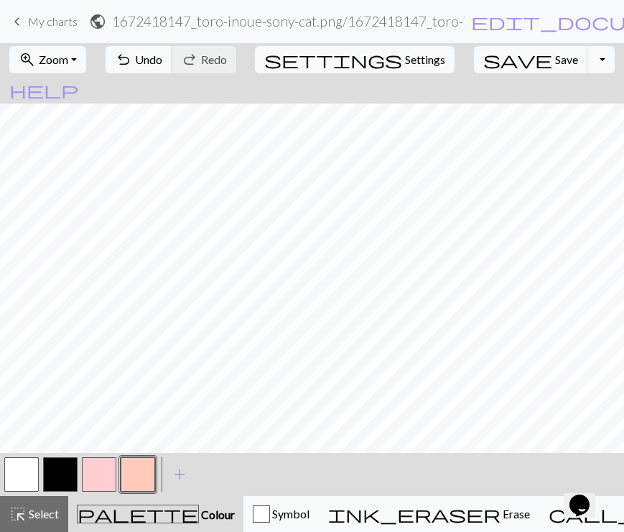
click at [51, 478] on button "button" at bounding box center [60, 474] width 34 height 34
click at [62, 473] on button "button" at bounding box center [60, 474] width 34 height 34
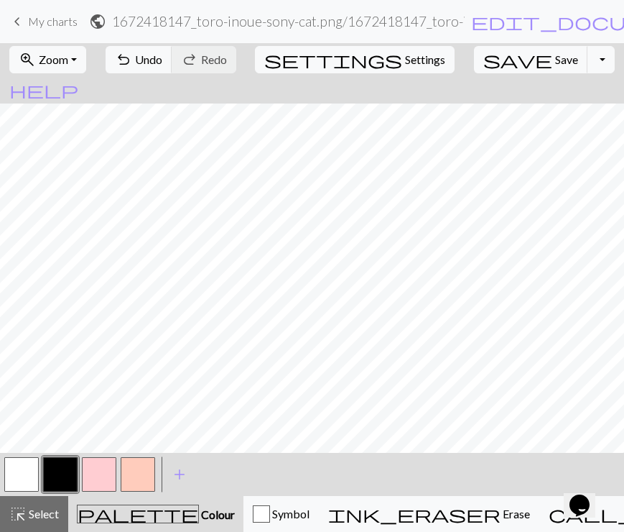
click at [33, 476] on button "button" at bounding box center [21, 474] width 34 height 34
click at [21, 466] on button "button" at bounding box center [21, 474] width 34 height 34
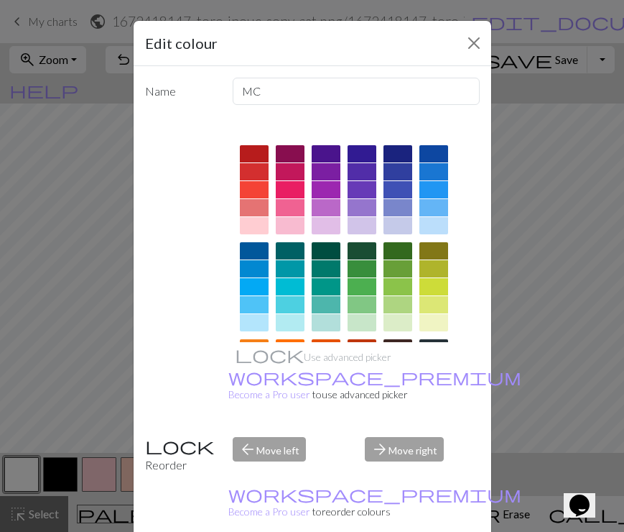
click at [21, 466] on div "Edit colour Name MC Use advanced picker workspace_premium Become a Pro user to …" at bounding box center [312, 266] width 624 height 532
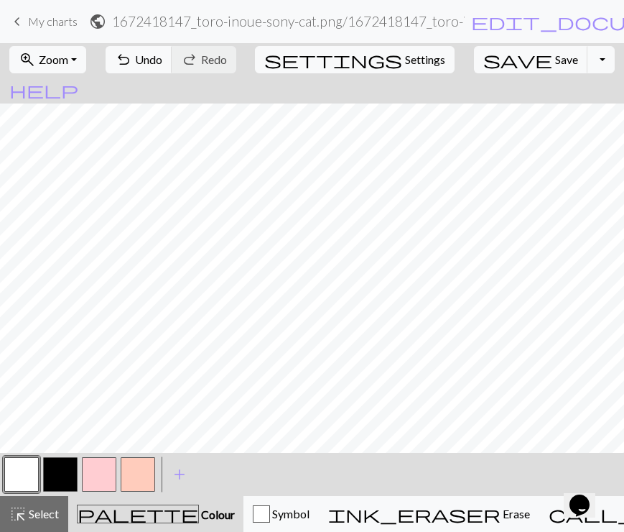
click at [62, 465] on button "button" at bounding box center [60, 474] width 34 height 34
click at [62, 467] on button "button" at bounding box center [60, 474] width 34 height 34
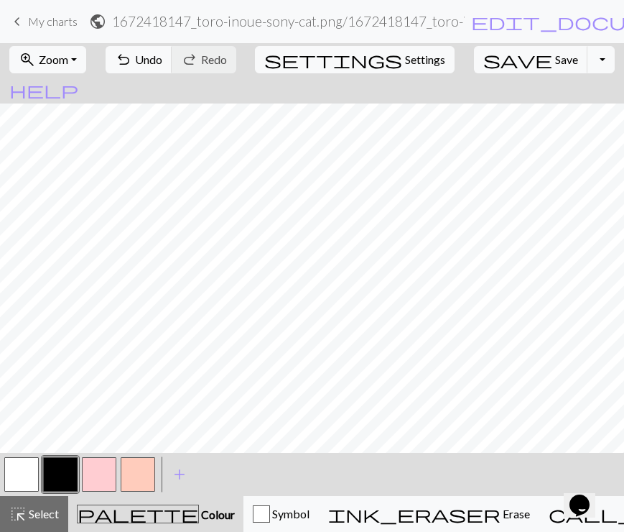
click at [12, 472] on button "button" at bounding box center [21, 474] width 34 height 34
click at [51, 468] on button "button" at bounding box center [60, 474] width 34 height 34
click at [19, 476] on button "button" at bounding box center [21, 474] width 34 height 34
click at [52, 468] on button "button" at bounding box center [60, 474] width 34 height 34
click at [45, 480] on button "button" at bounding box center [60, 474] width 34 height 34
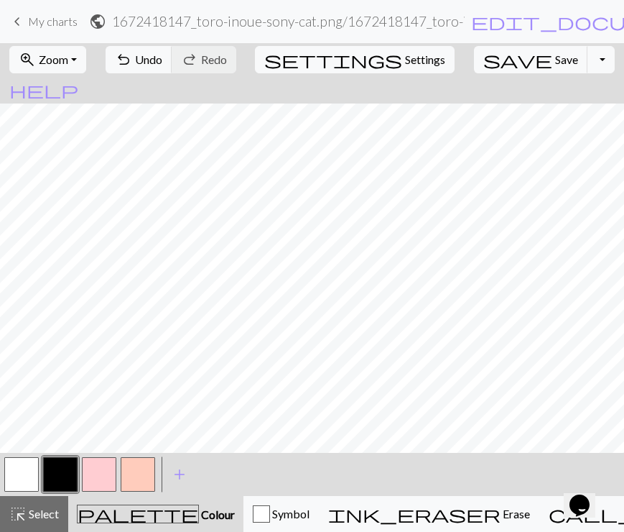
click at [22, 470] on button "button" at bounding box center [21, 474] width 34 height 34
click at [14, 470] on button "button" at bounding box center [21, 474] width 34 height 34
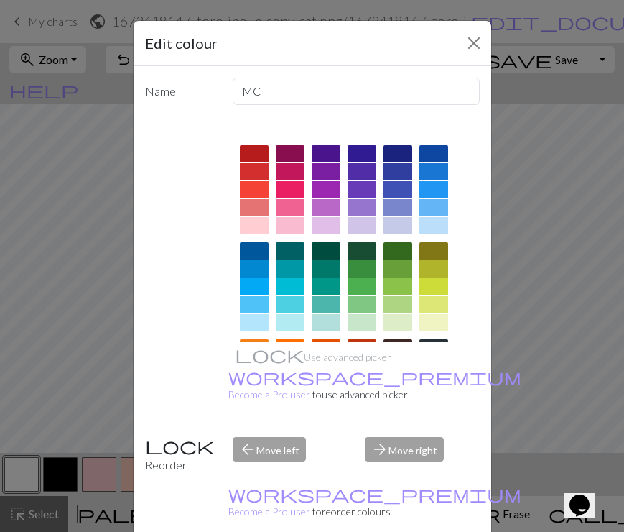
click at [14, 470] on div "Edit colour Name MC Use advanced picker workspace_premium Become a Pro user to …" at bounding box center [312, 266] width 624 height 532
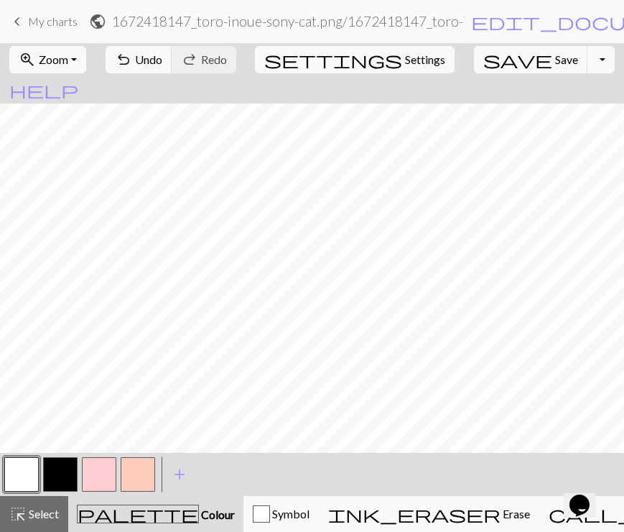
click at [19, 476] on button "button" at bounding box center [21, 474] width 34 height 34
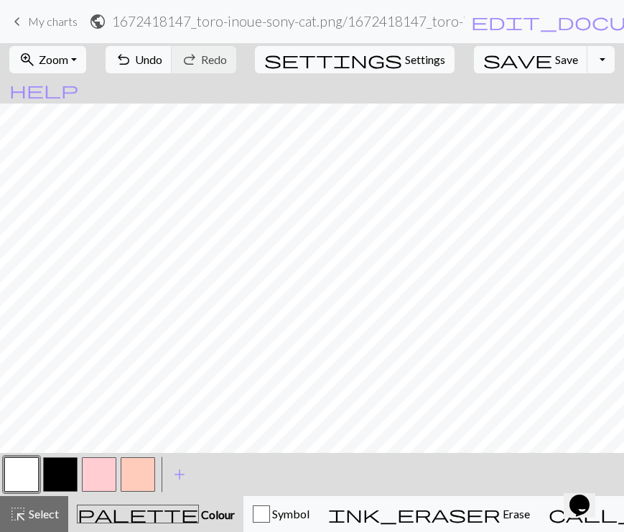
click at [62, 480] on button "button" at bounding box center [60, 474] width 34 height 34
click at [59, 473] on button "button" at bounding box center [60, 474] width 34 height 34
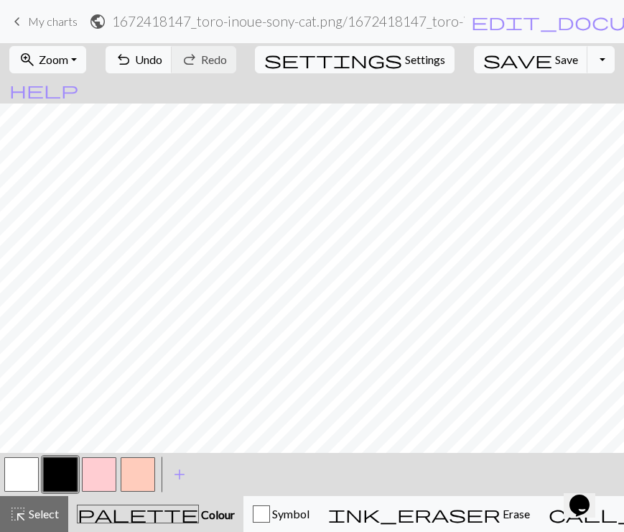
click at [15, 473] on button "button" at bounding box center [21, 474] width 34 height 34
click at [115, 467] on button "button" at bounding box center [99, 474] width 34 height 34
click at [70, 473] on button "button" at bounding box center [60, 474] width 34 height 34
